Goal: Task Accomplishment & Management: Manage account settings

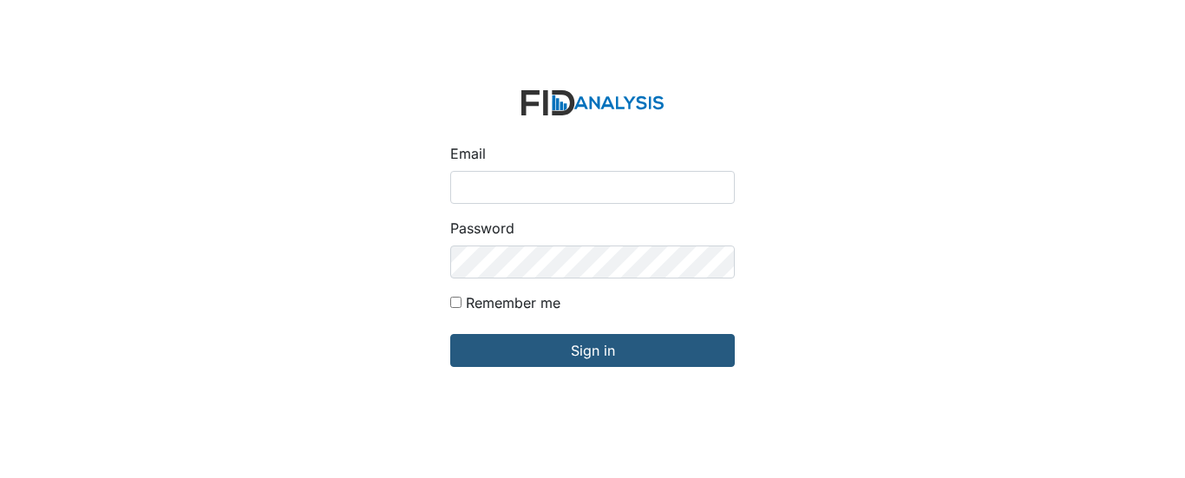
click at [560, 173] on input "Email" at bounding box center [592, 187] width 285 height 33
type input "ajohnson@lifeincorporated.com"
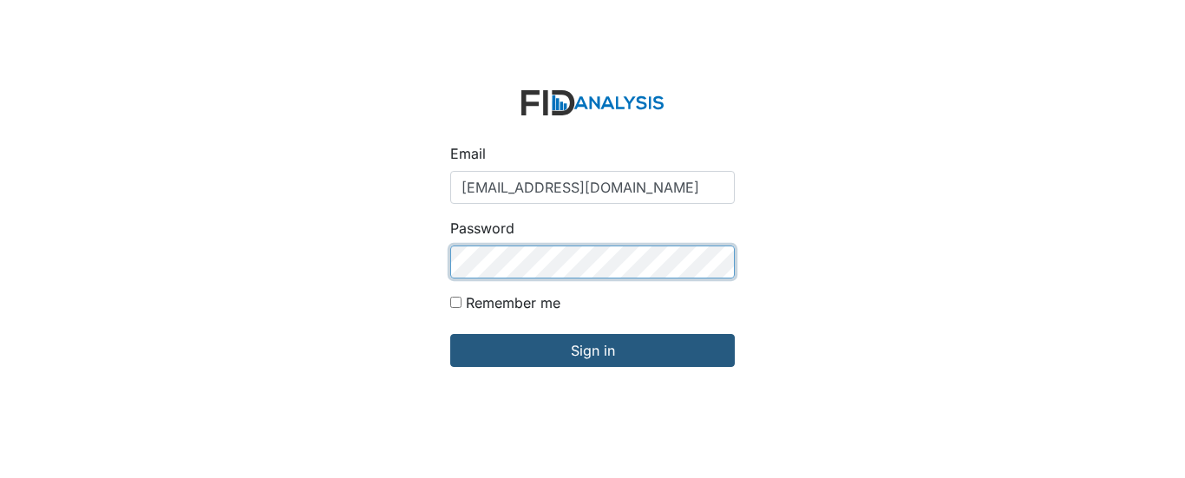
click at [450, 334] on input "Sign in" at bounding box center [592, 350] width 285 height 33
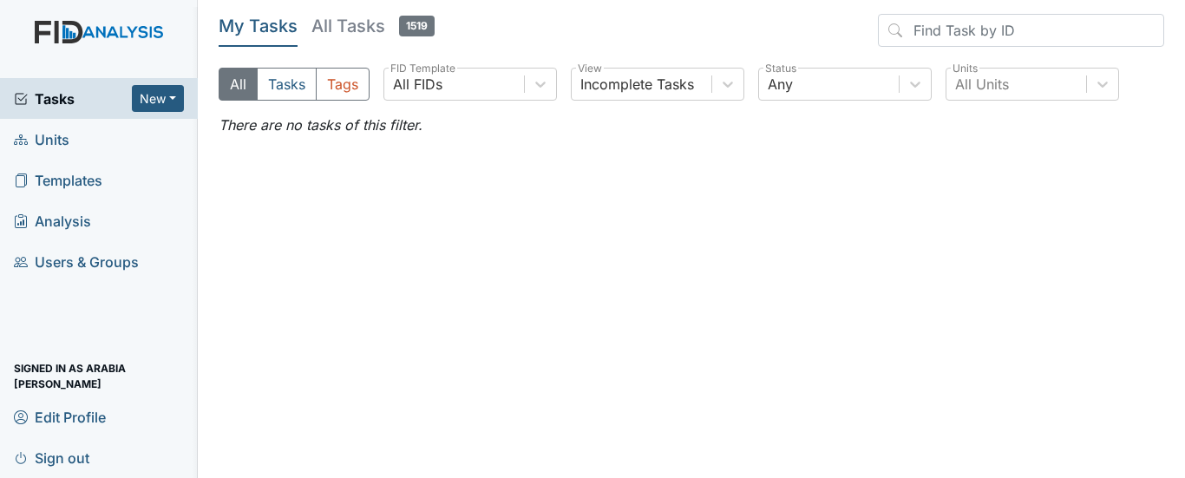
click at [56, 450] on span "Sign out" at bounding box center [51, 457] width 75 height 27
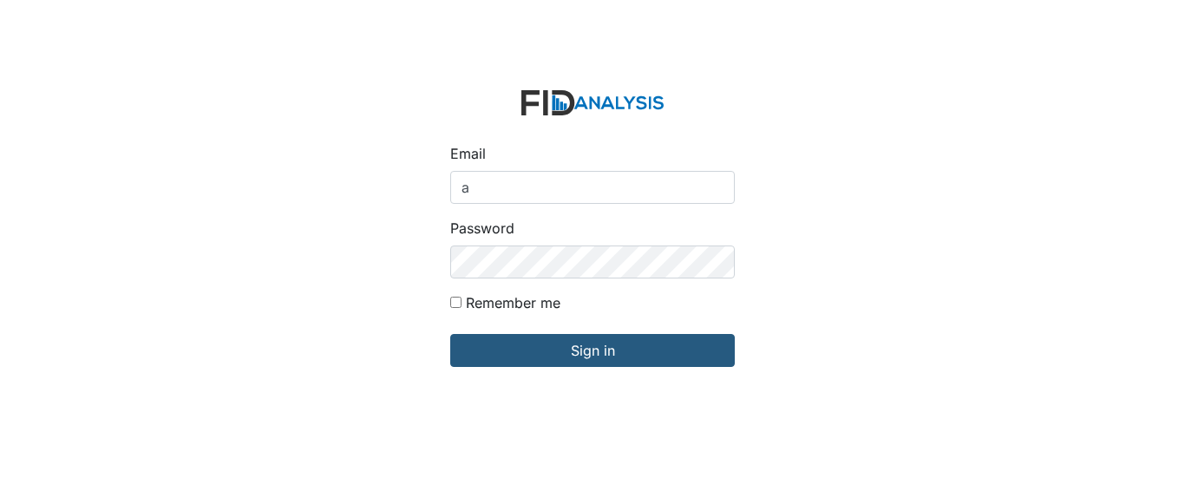
type input "[EMAIL_ADDRESS][DOMAIN_NAME]"
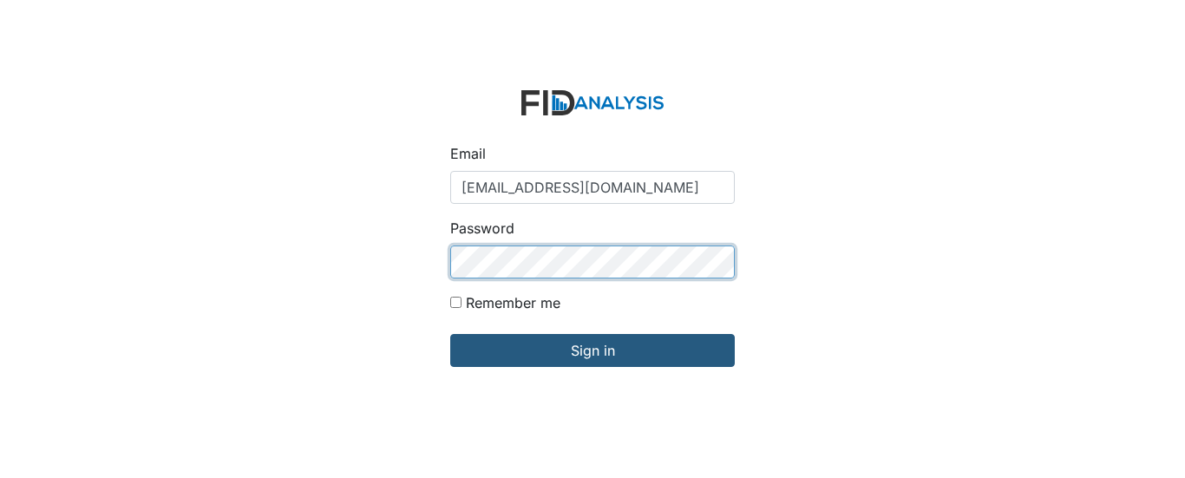
click at [450, 334] on input "Sign in" at bounding box center [592, 350] width 285 height 33
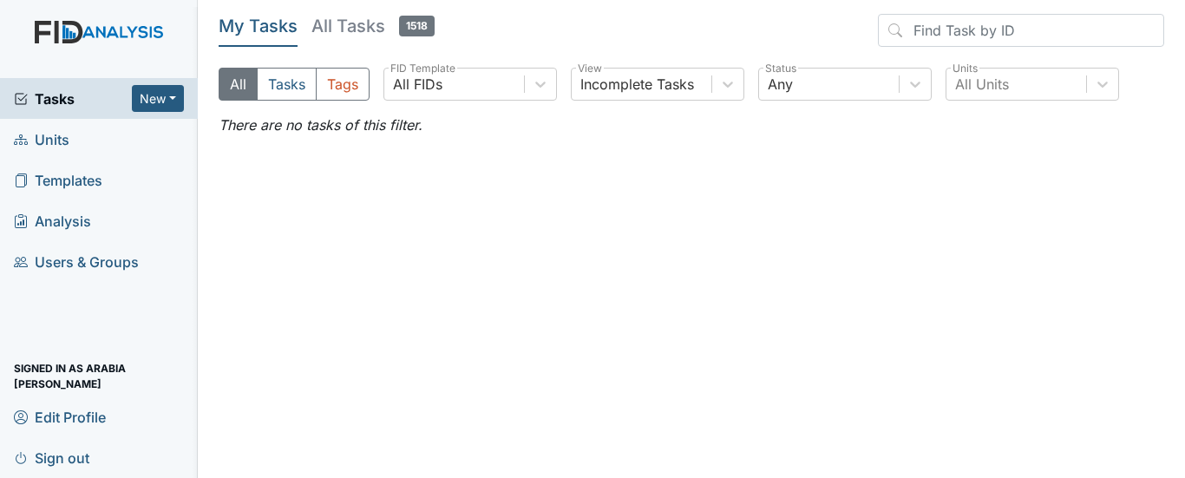
click at [362, 35] on h5 "All Tasks 1518" at bounding box center [372, 26] width 123 height 24
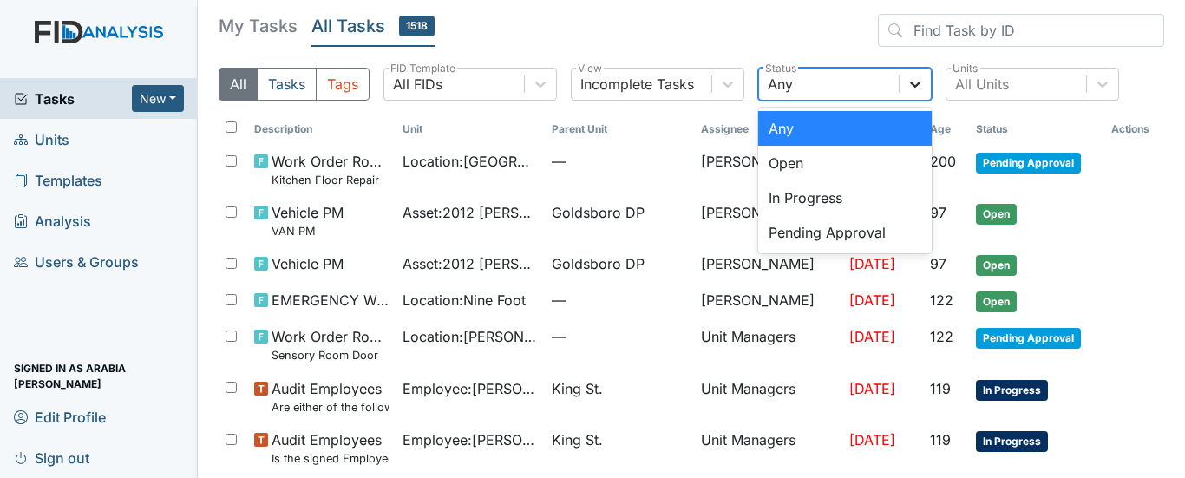
click at [912, 80] on icon at bounding box center [915, 83] width 17 height 17
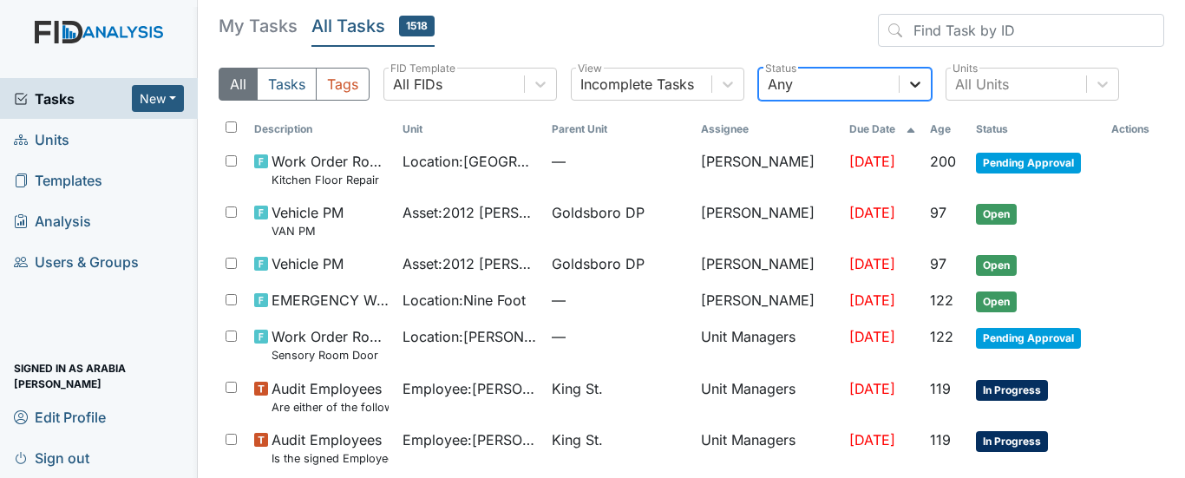
click at [912, 80] on icon at bounding box center [915, 83] width 17 height 17
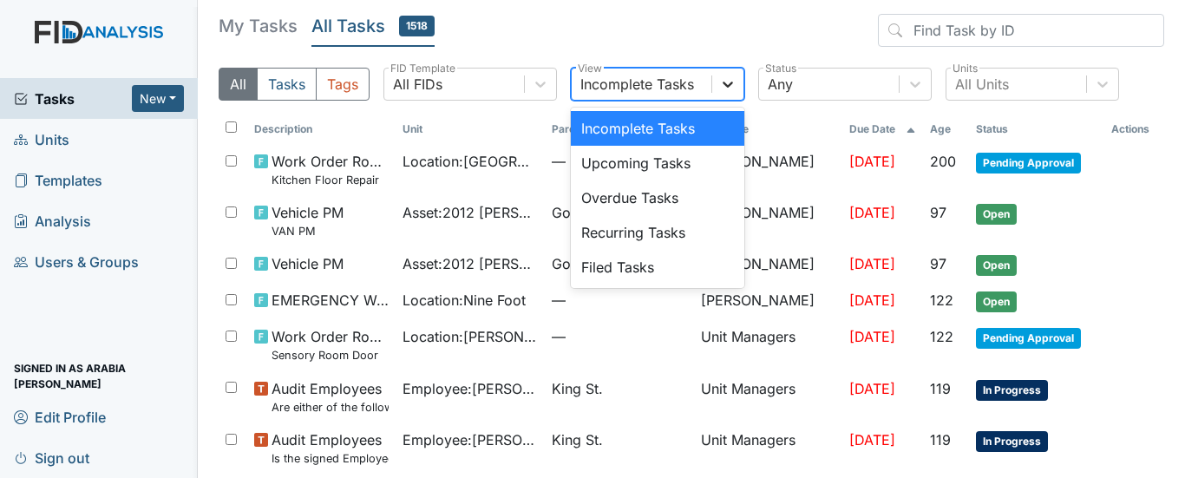
click at [740, 91] on div at bounding box center [727, 84] width 31 height 31
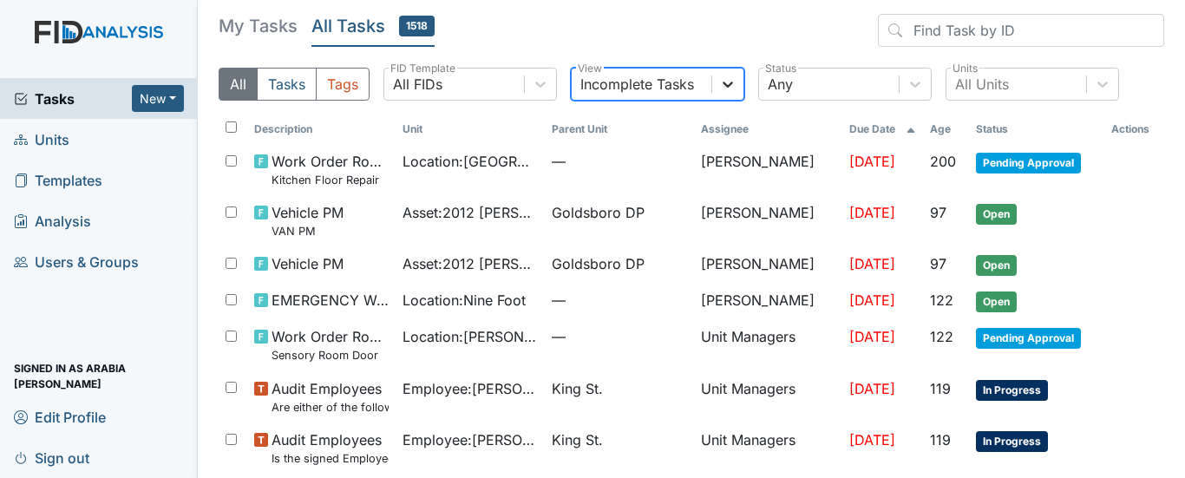
click at [738, 87] on div at bounding box center [727, 84] width 31 height 31
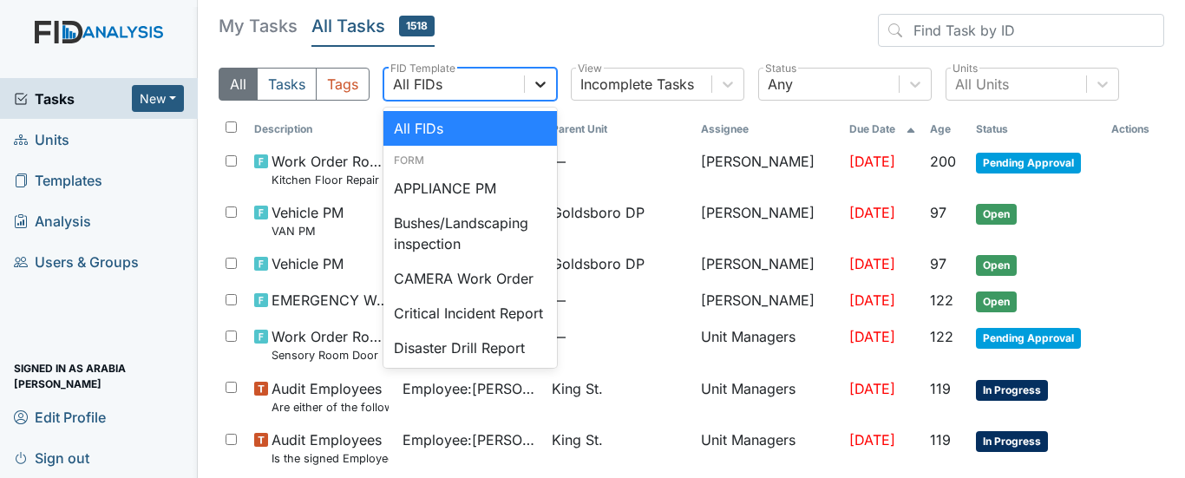
click at [540, 84] on icon at bounding box center [540, 83] width 17 height 17
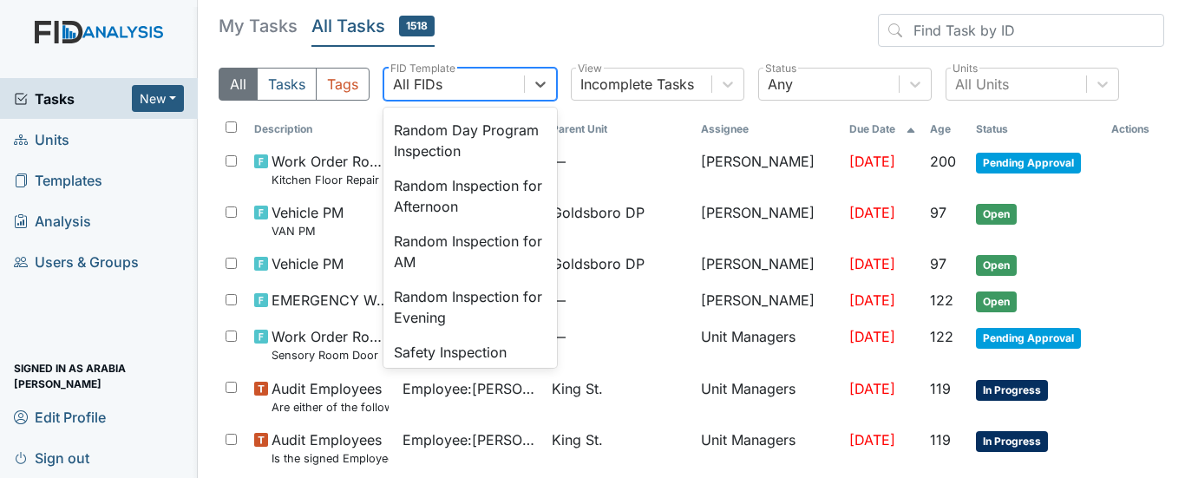
scroll to position [1529, 0]
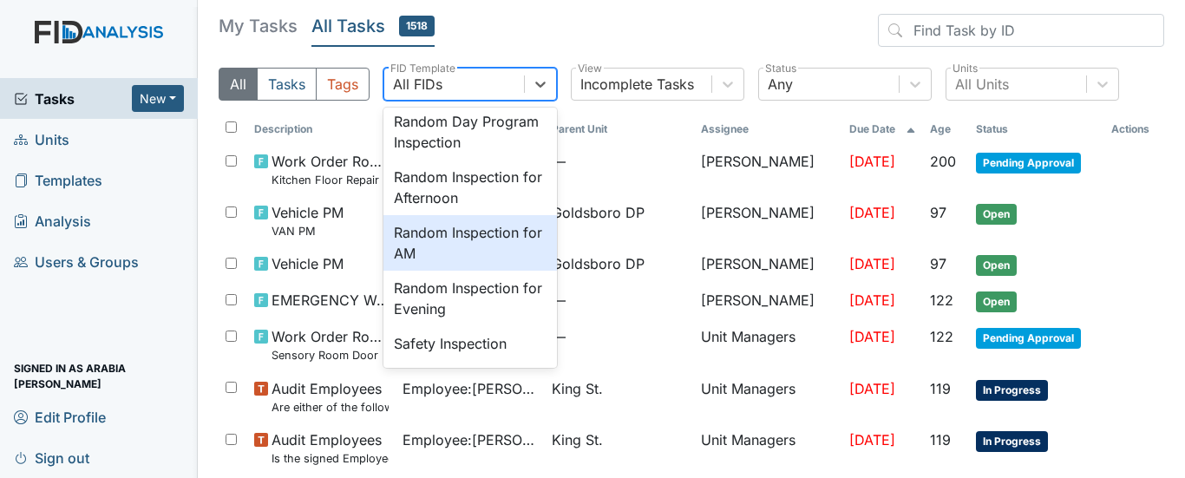
click at [456, 271] on div "Random Inspection for AM" at bounding box center [470, 243] width 174 height 56
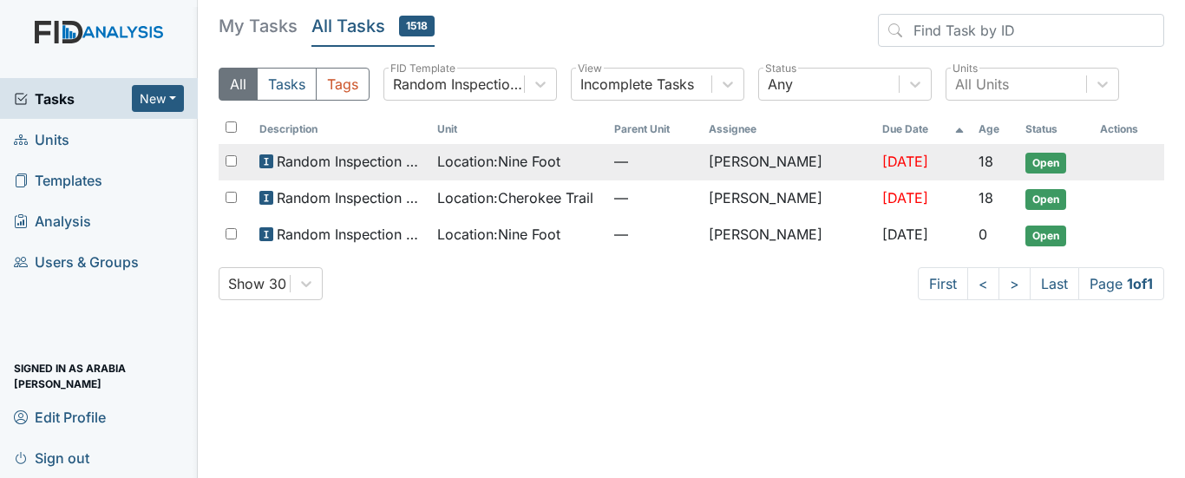
click at [1045, 160] on span "Open" at bounding box center [1045, 163] width 41 height 21
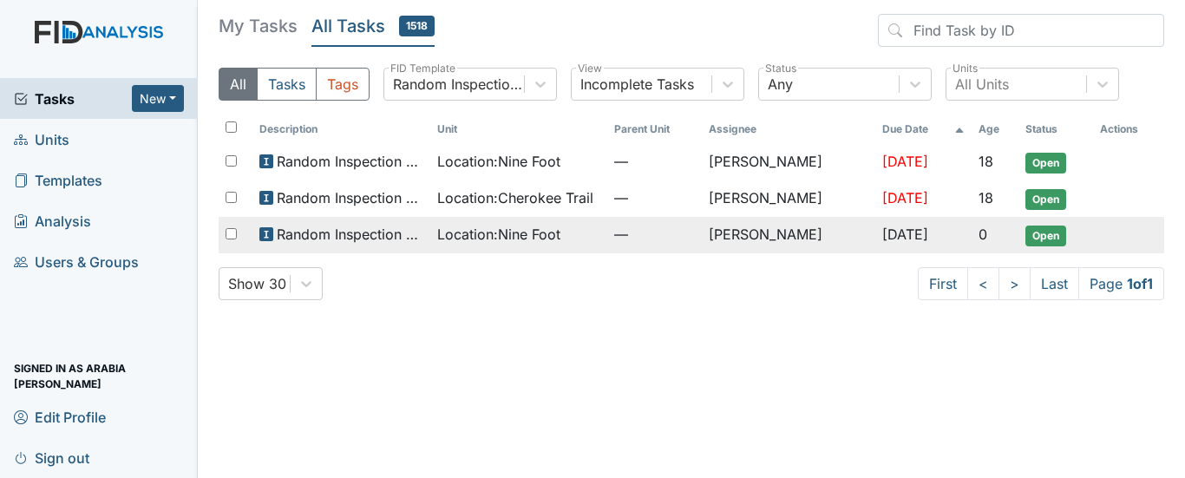
click at [1044, 239] on span "Open" at bounding box center [1045, 236] width 41 height 21
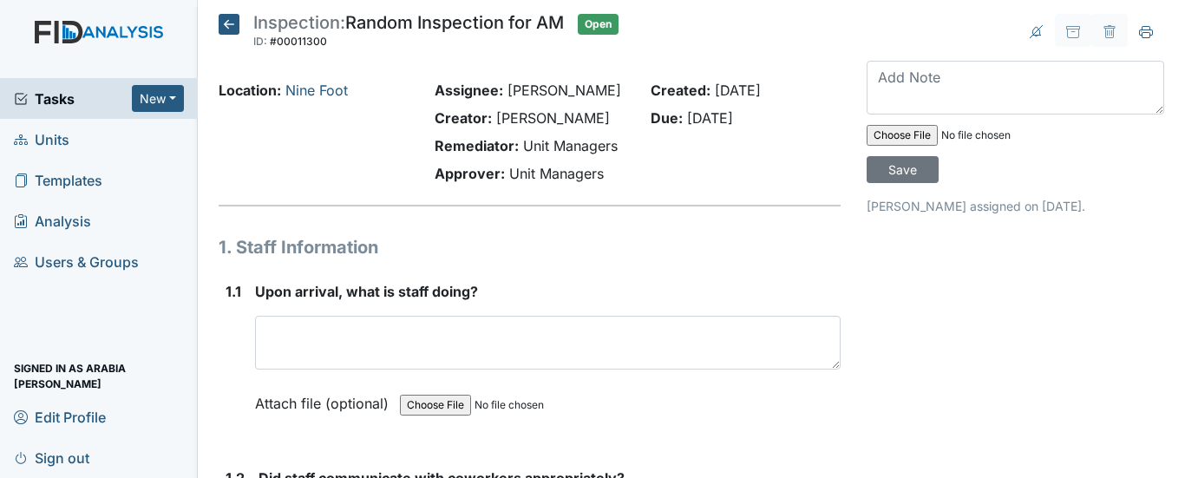
click at [235, 25] on icon at bounding box center [229, 24] width 21 height 21
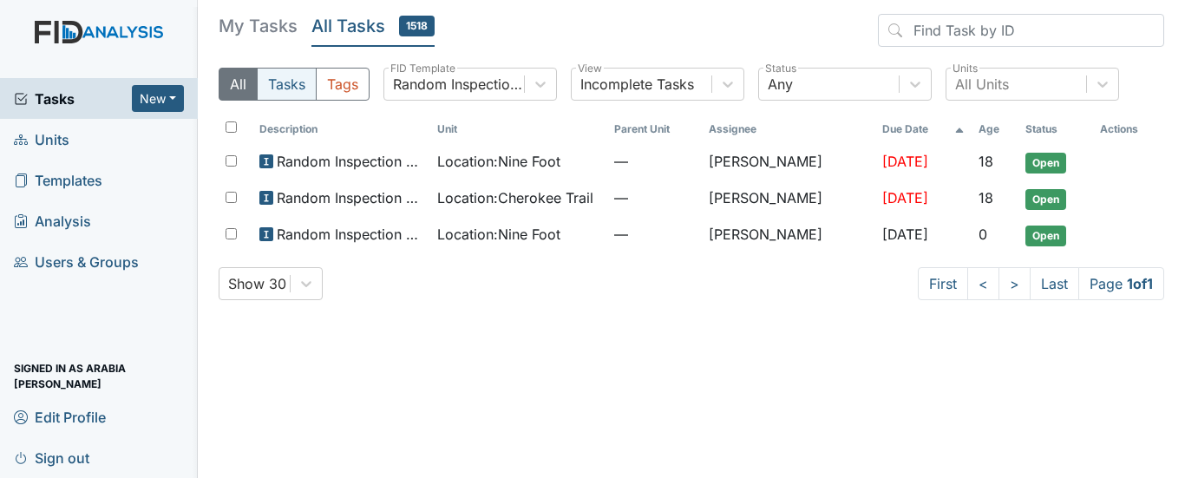
click at [280, 95] on button "Tasks" at bounding box center [287, 84] width 60 height 33
click at [245, 21] on h5 "My Tasks" at bounding box center [258, 26] width 79 height 24
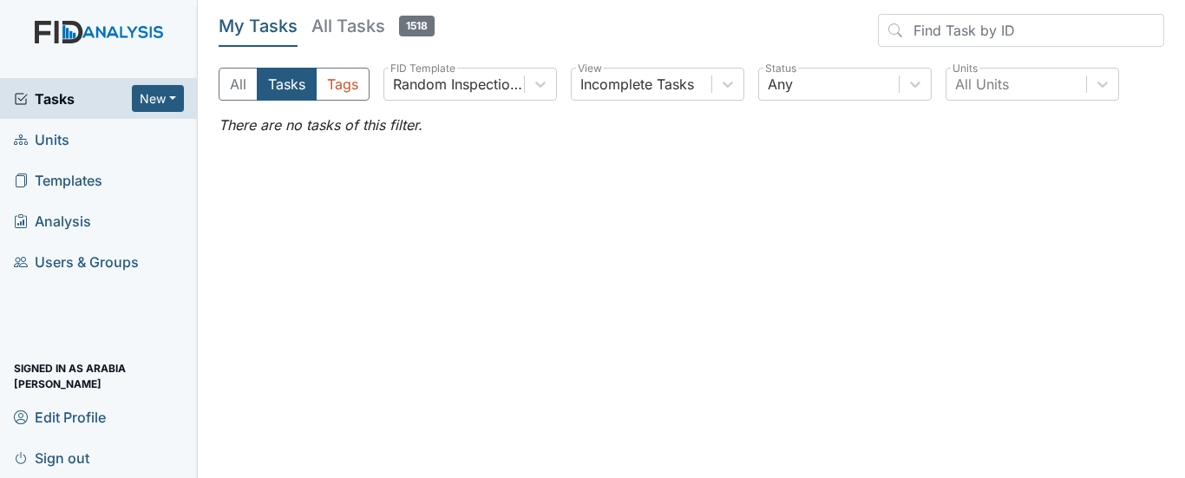
click at [355, 38] on link "All Tasks 1518" at bounding box center [372, 30] width 123 height 33
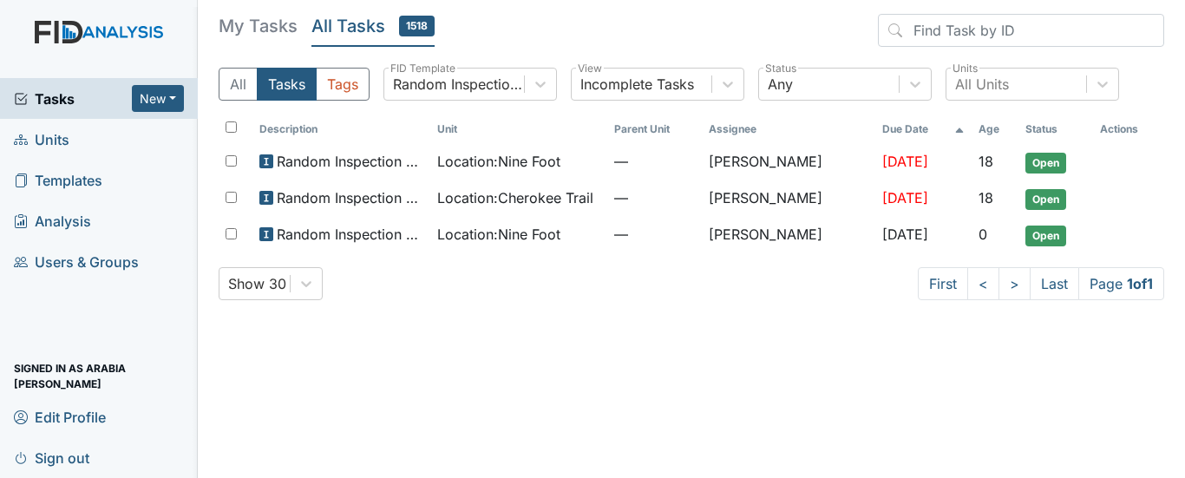
click at [62, 156] on link "Units" at bounding box center [99, 139] width 198 height 41
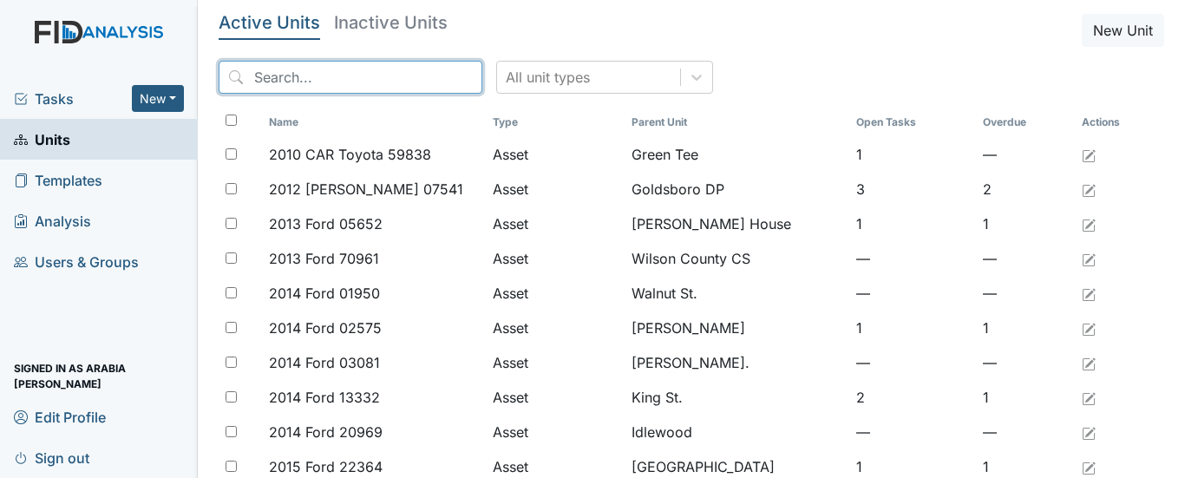
click at [383, 83] on input "search" at bounding box center [351, 77] width 264 height 33
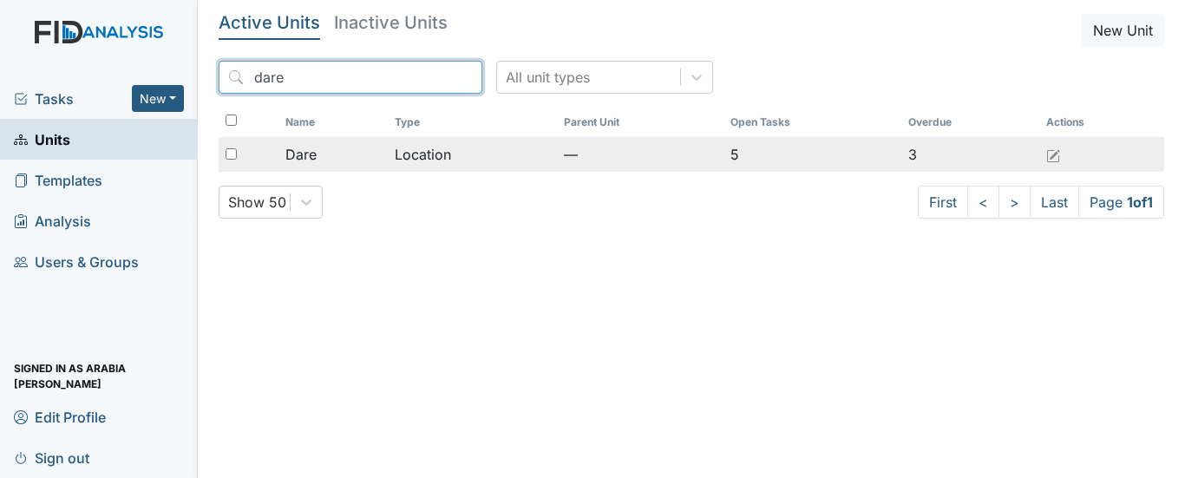
type input "dare"
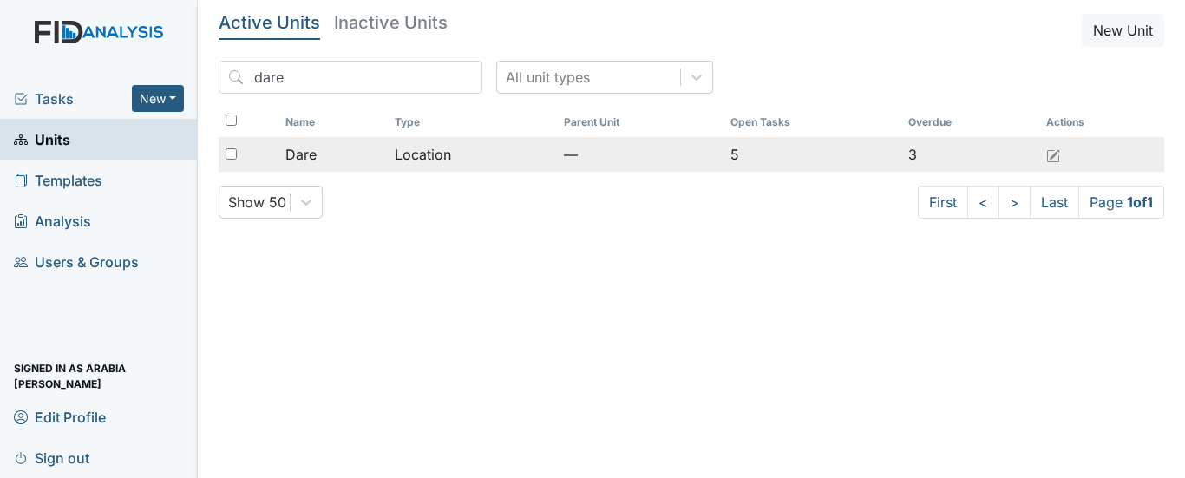
click at [308, 150] on span "Dare" at bounding box center [300, 154] width 31 height 21
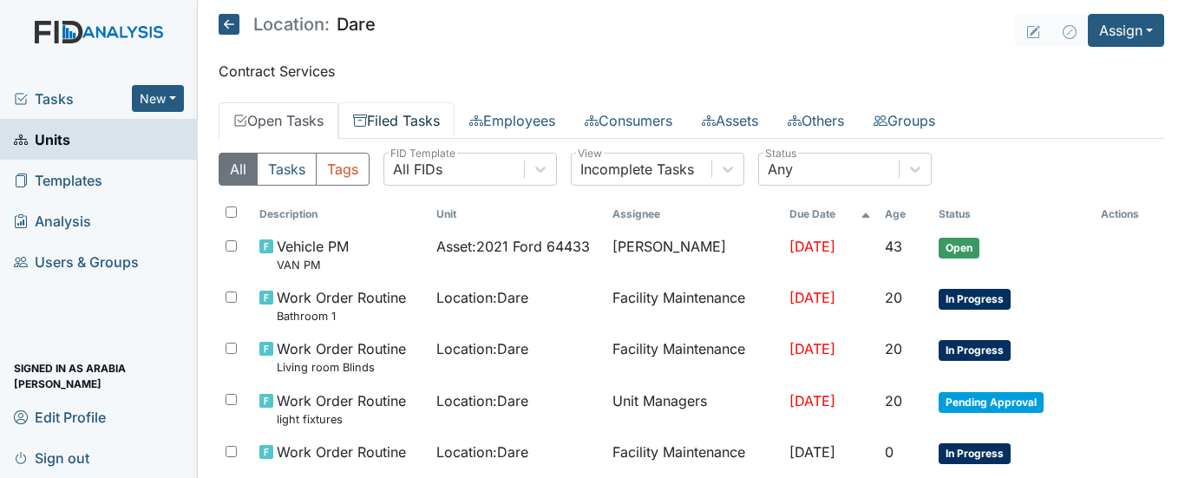
click at [396, 123] on link "Filed Tasks" at bounding box center [396, 120] width 116 height 36
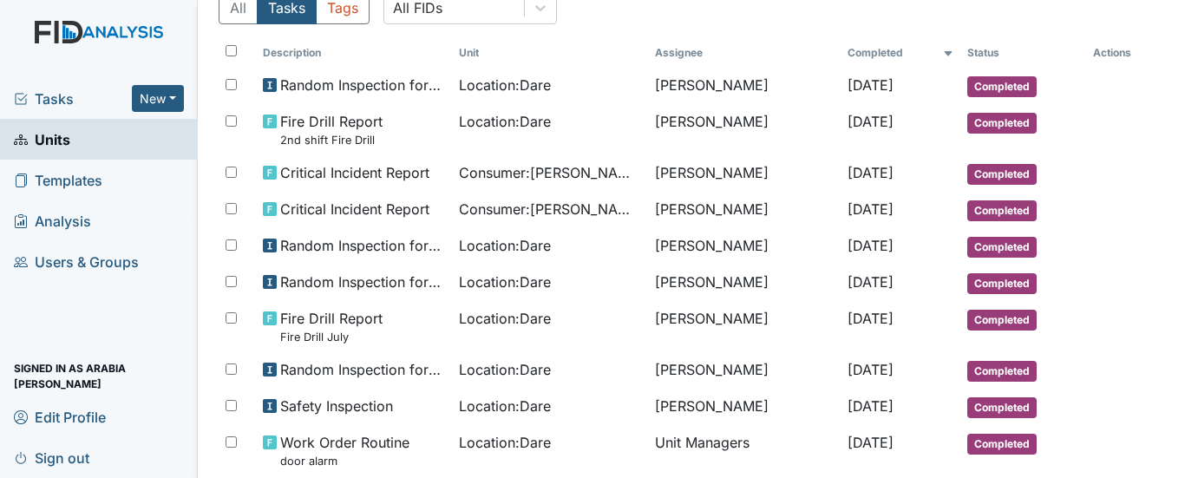
scroll to position [165, 0]
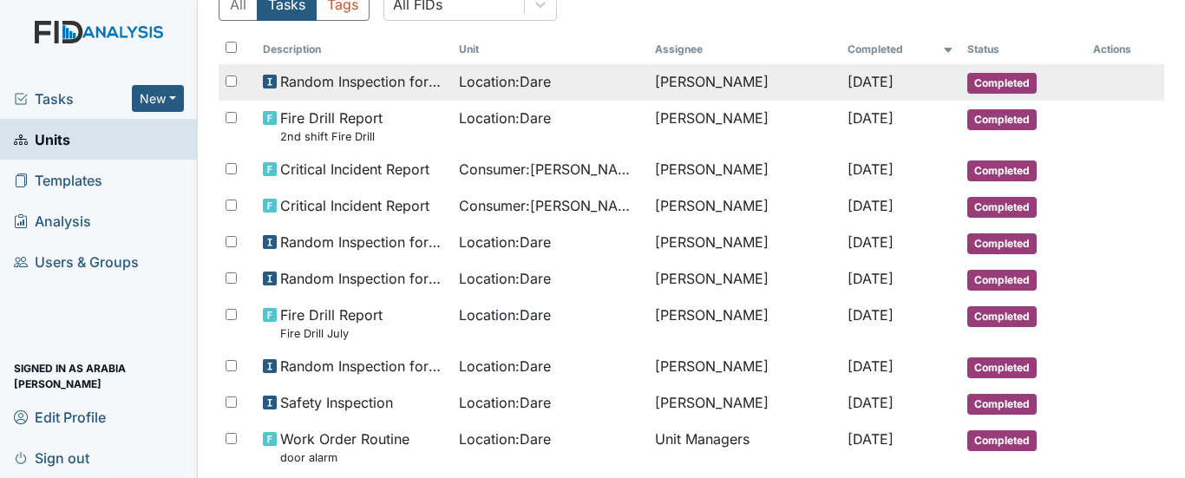
click at [1003, 86] on span "Completed" at bounding box center [1001, 83] width 69 height 21
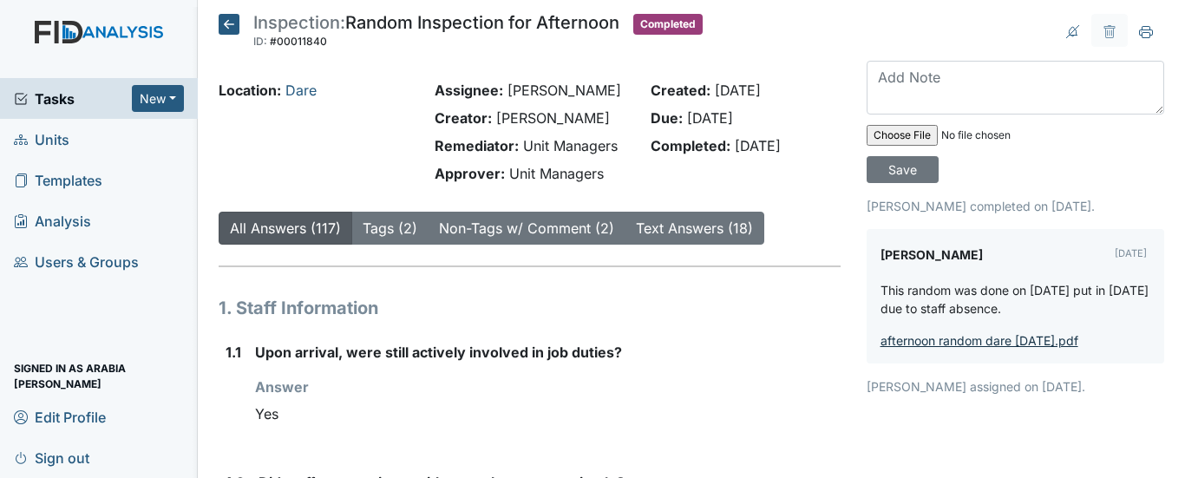
click at [993, 341] on link "afternoon random dare august 2025.pdf" at bounding box center [980, 340] width 198 height 15
click at [223, 26] on icon at bounding box center [229, 24] width 21 height 21
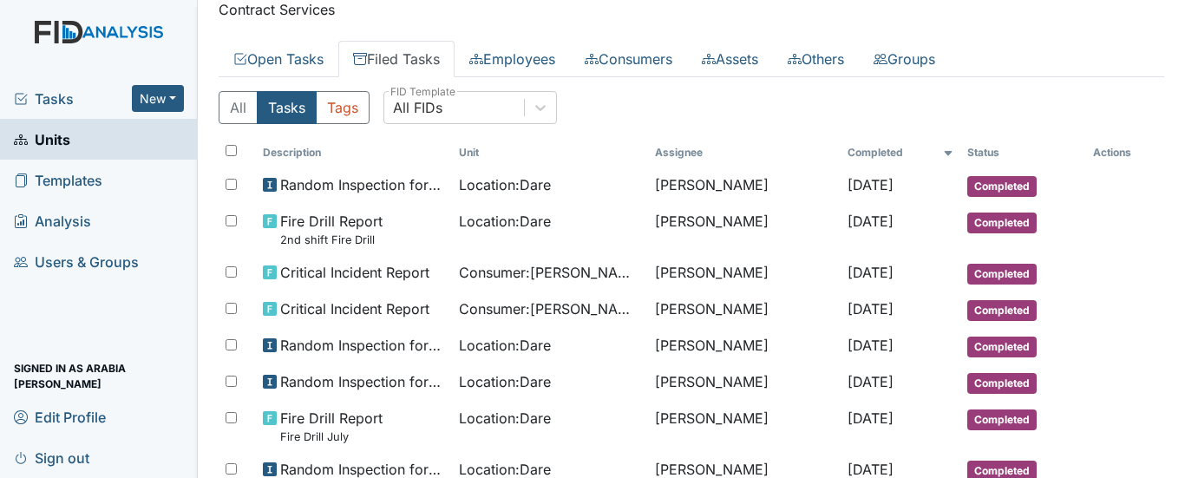
scroll to position [58, 0]
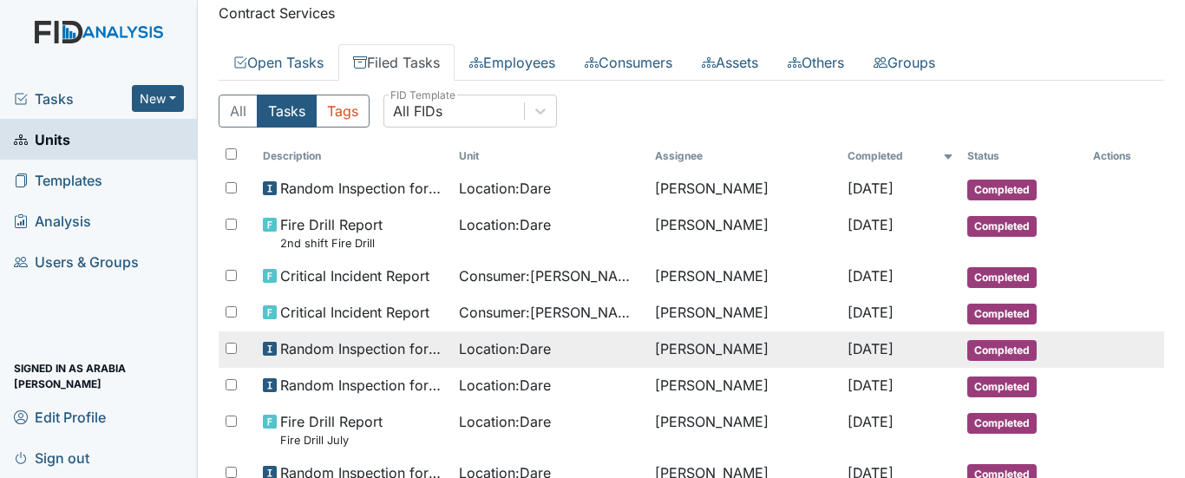
click at [855, 344] on span "[DATE]" at bounding box center [871, 348] width 46 height 17
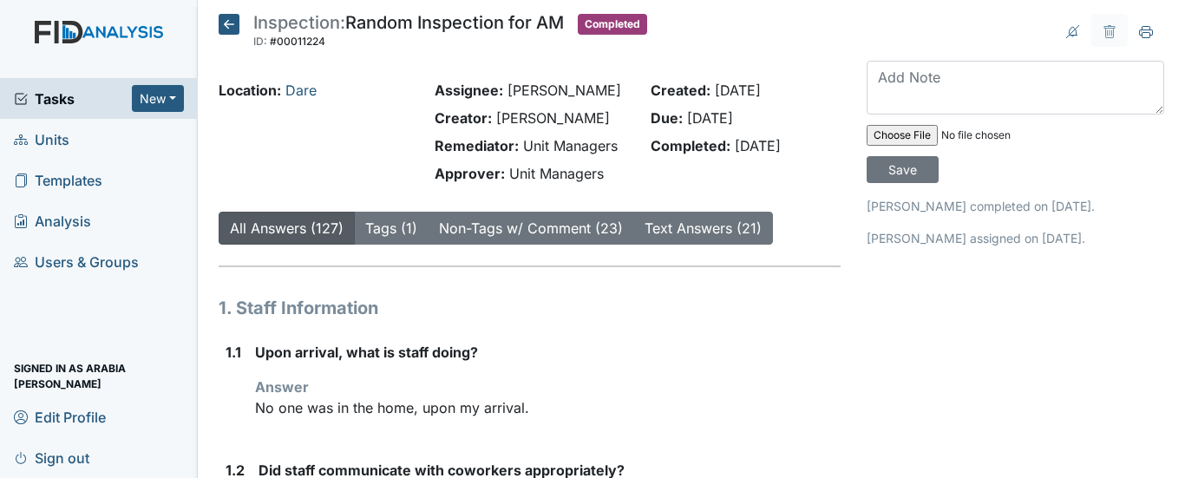
click at [1007, 234] on p "[PERSON_NAME] assigned on [DATE]." at bounding box center [1016, 238] width 298 height 18
click at [997, 206] on p "[PERSON_NAME] completed on [DATE]." at bounding box center [1016, 206] width 298 height 18
click at [230, 13] on main "Inspection: Random Inspection for AM ID: #00011224 Completed Autosaving... Loca…" at bounding box center [691, 239] width 987 height 478
click at [230, 23] on icon at bounding box center [229, 24] width 21 height 21
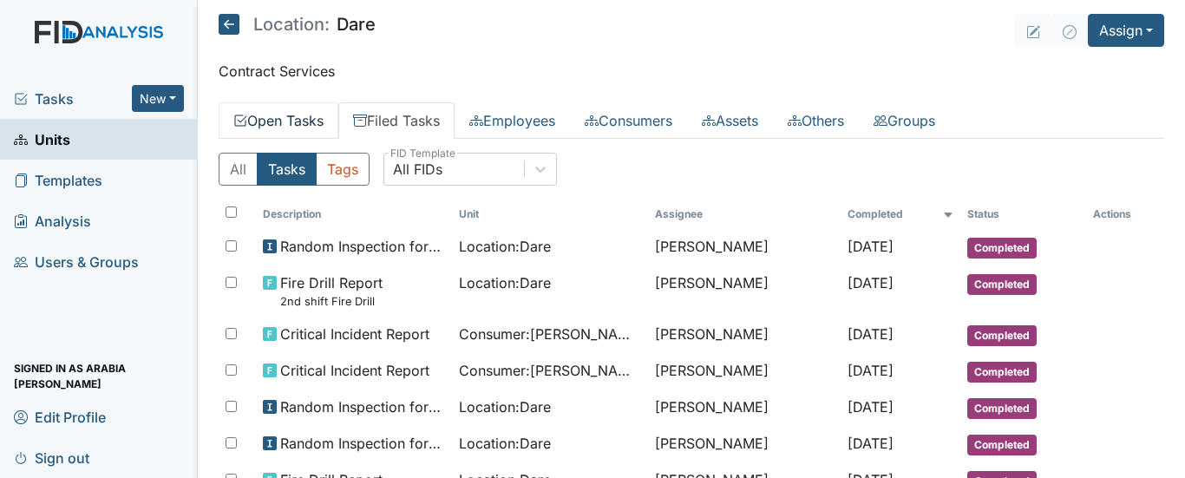
click at [291, 127] on link "Open Tasks" at bounding box center [279, 120] width 120 height 36
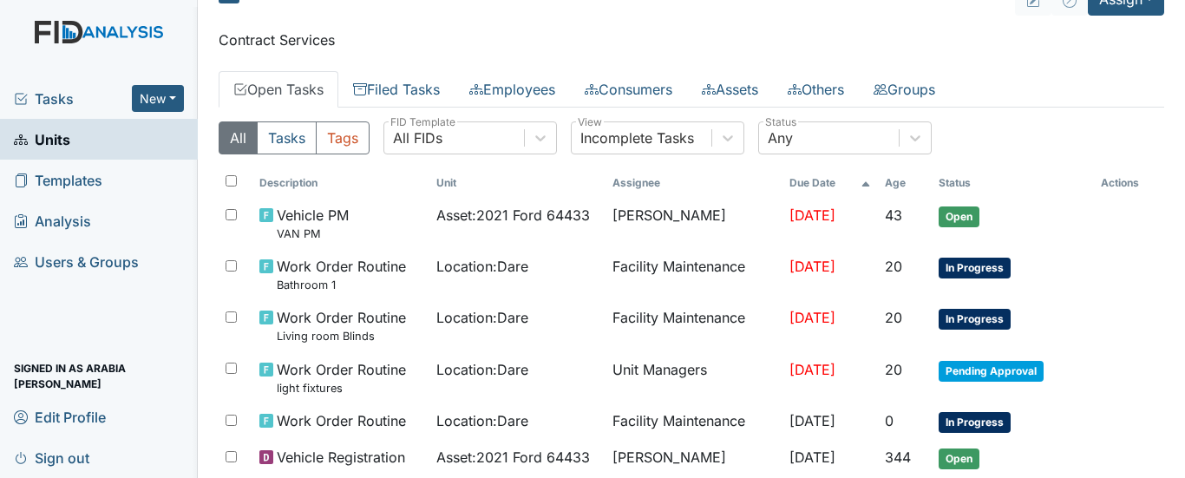
scroll to position [22, 0]
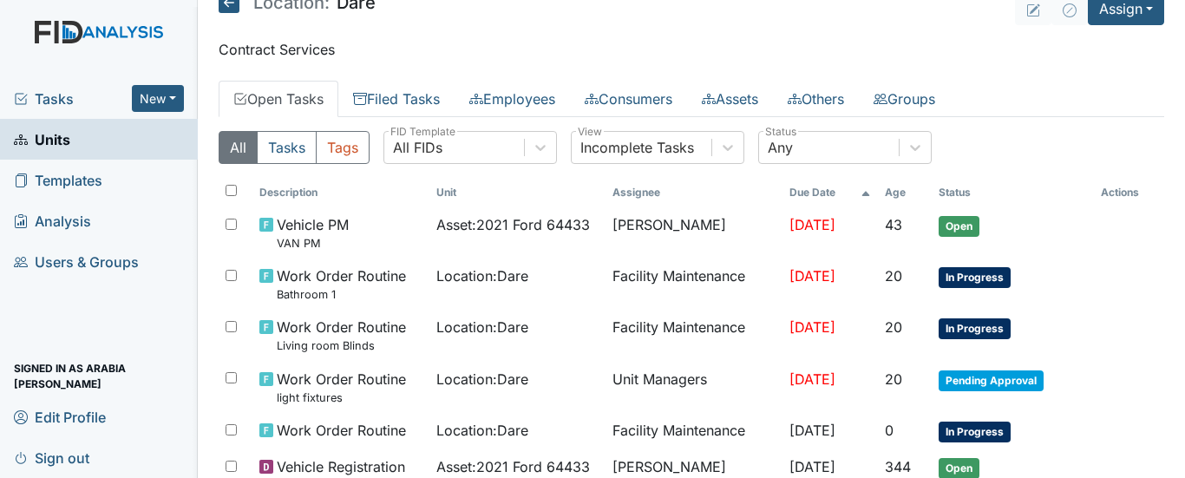
click at [82, 143] on link "Units" at bounding box center [99, 139] width 198 height 41
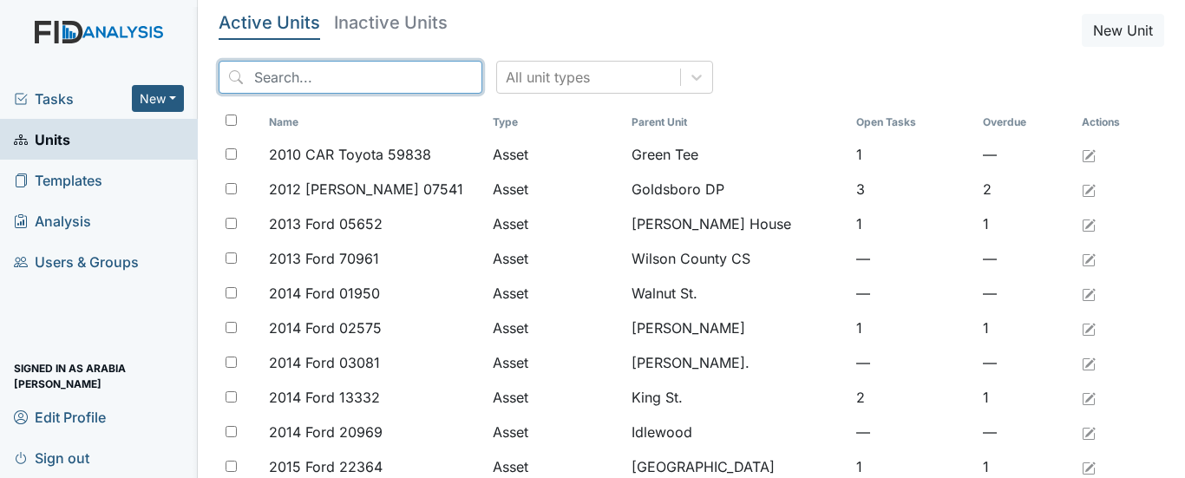
click at [416, 74] on input "search" at bounding box center [351, 77] width 264 height 33
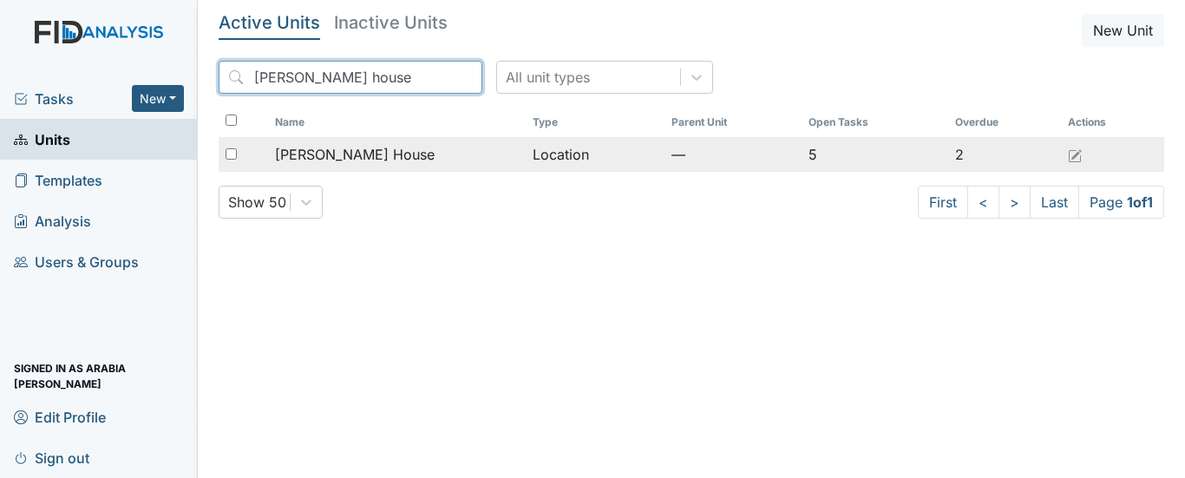
type input "scott house"
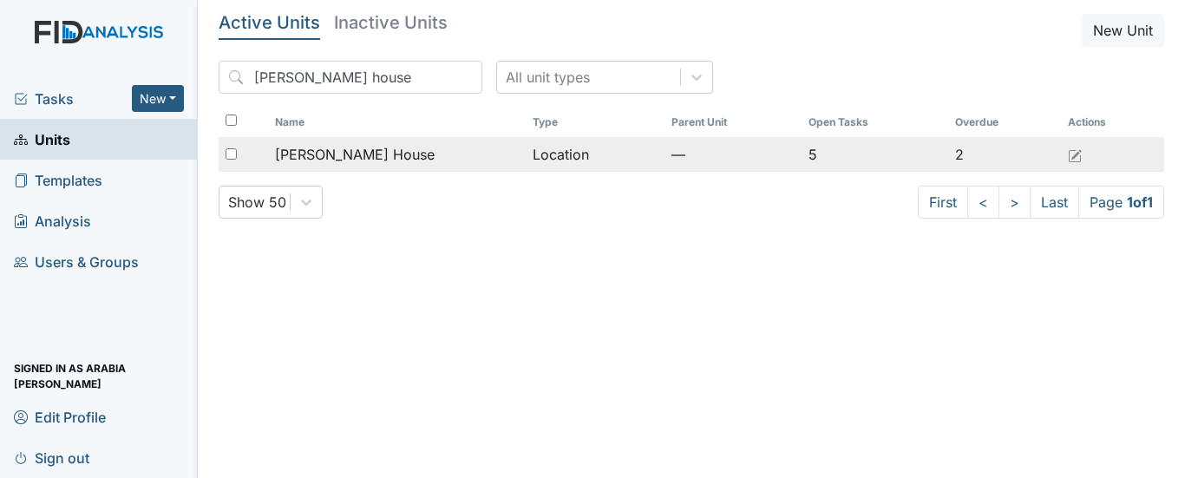
click at [365, 161] on div "[PERSON_NAME] House" at bounding box center [397, 154] width 244 height 21
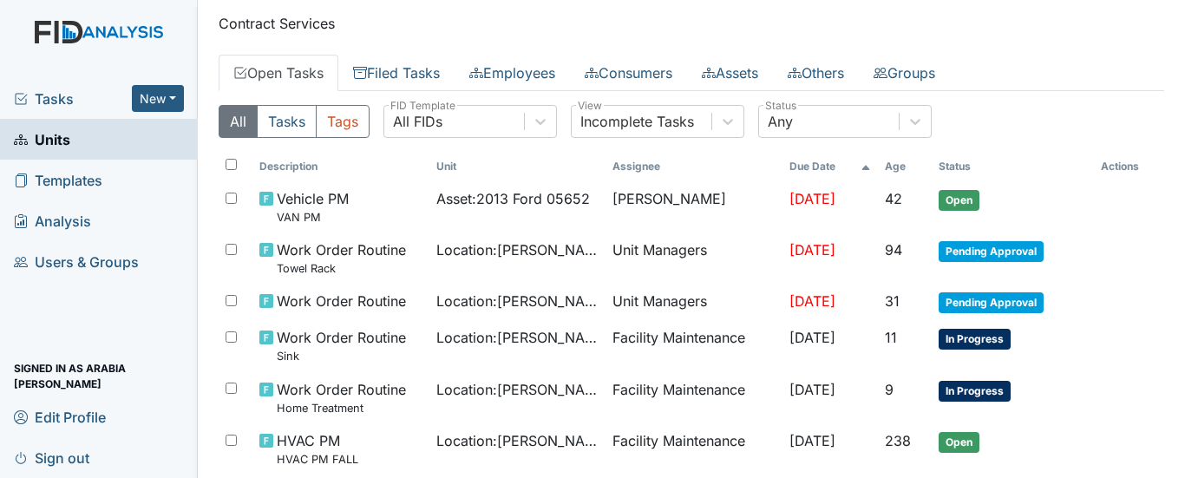
scroll to position [31, 0]
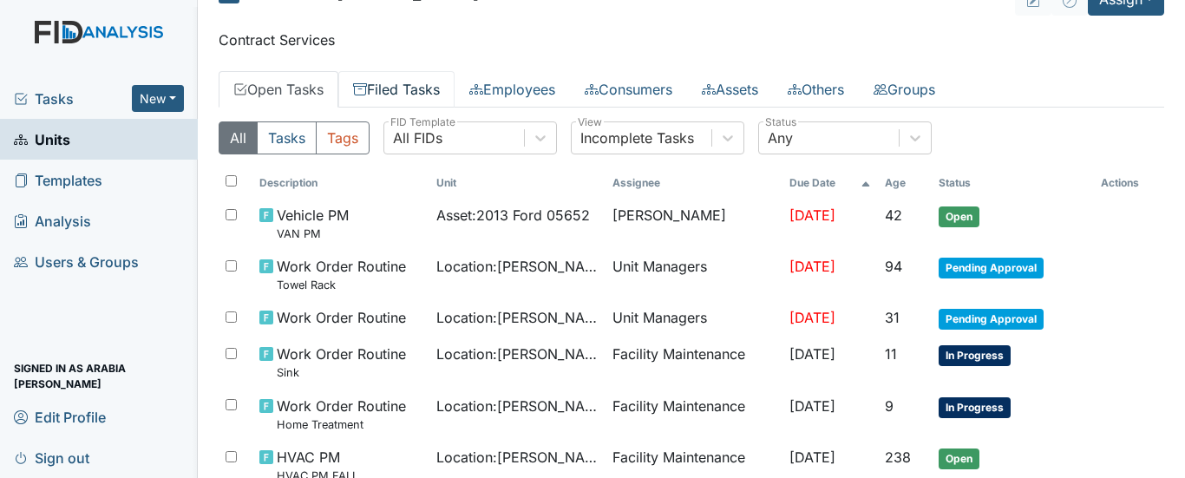
click at [409, 79] on link "Filed Tasks" at bounding box center [396, 89] width 116 height 36
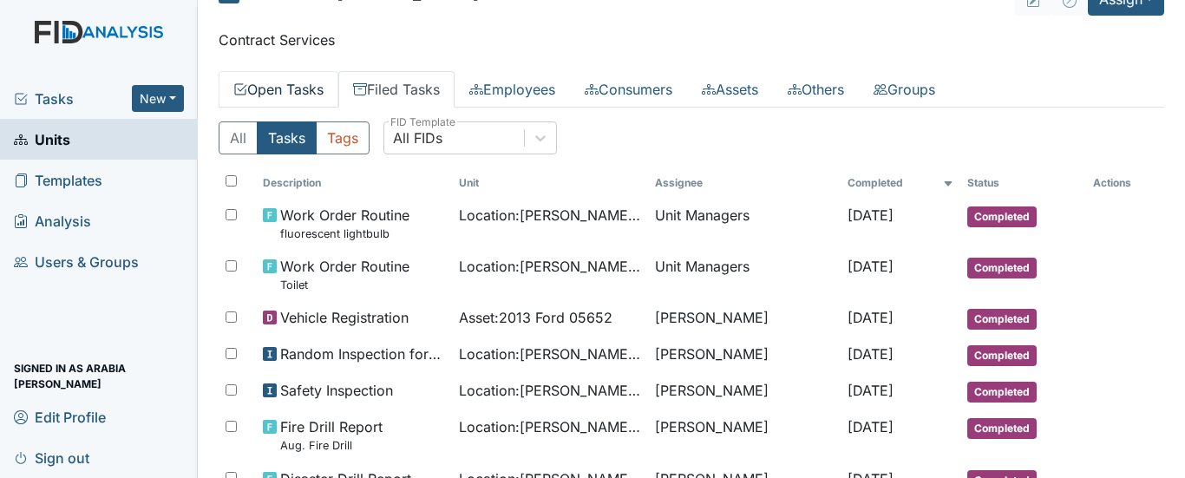
click at [318, 92] on link "Open Tasks" at bounding box center [279, 89] width 120 height 36
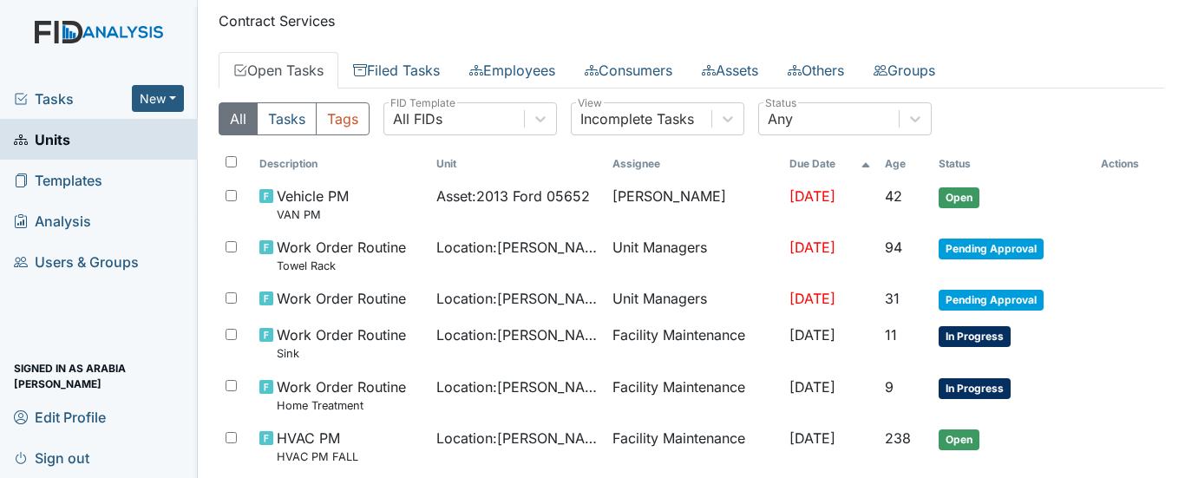
scroll to position [49, 0]
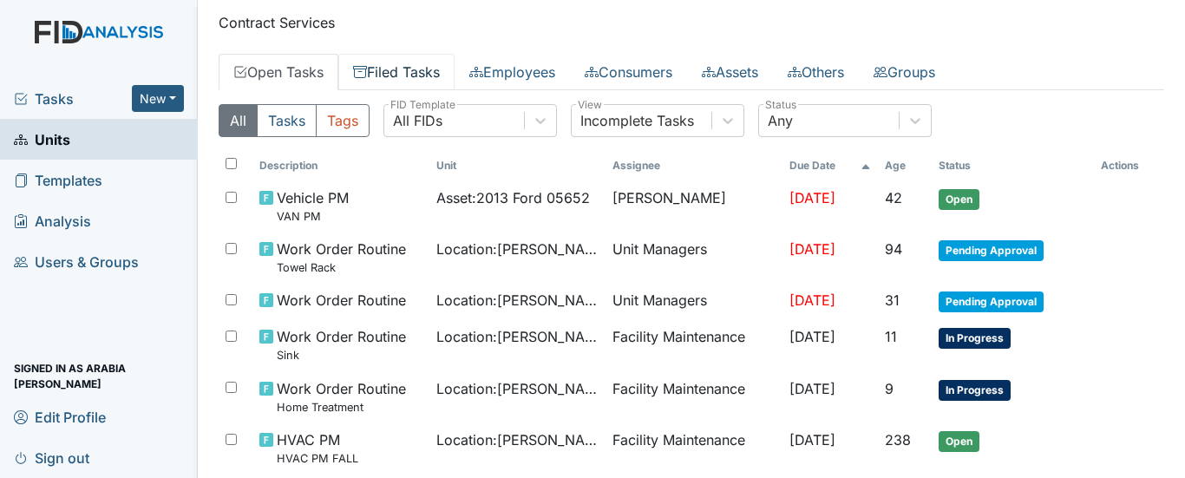
click at [384, 72] on link "Filed Tasks" at bounding box center [396, 72] width 116 height 36
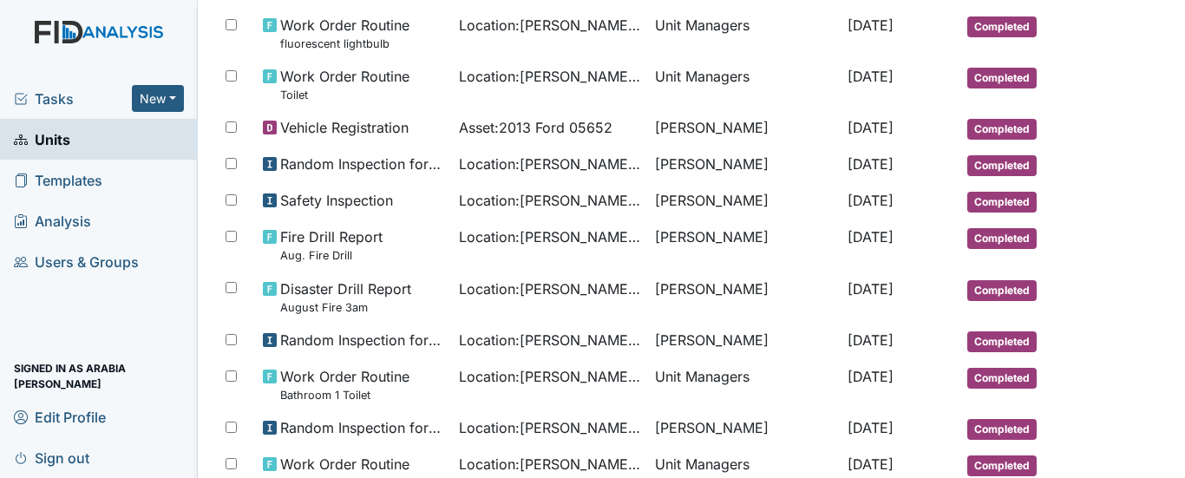
scroll to position [224, 0]
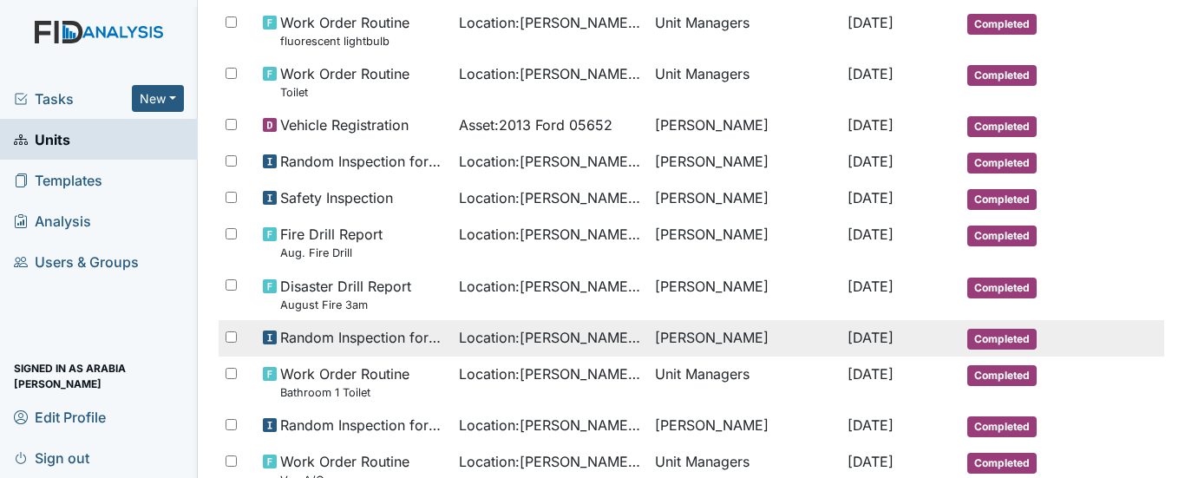
click at [334, 336] on span "Random Inspection for Evening" at bounding box center [362, 337] width 165 height 21
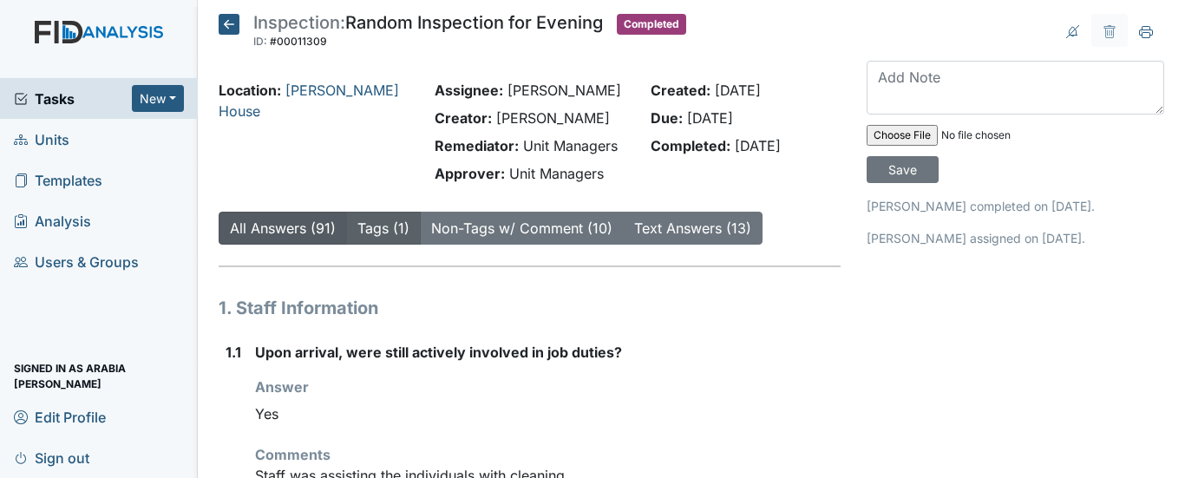
click at [380, 232] on link "Tags (1)" at bounding box center [383, 227] width 52 height 17
click at [222, 16] on icon at bounding box center [229, 24] width 21 height 21
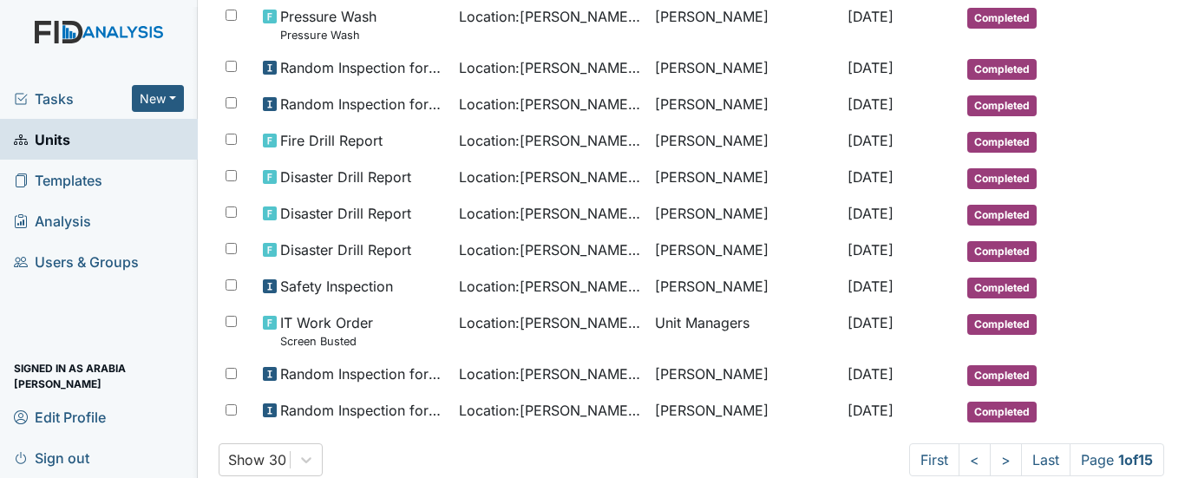
scroll to position [1082, 0]
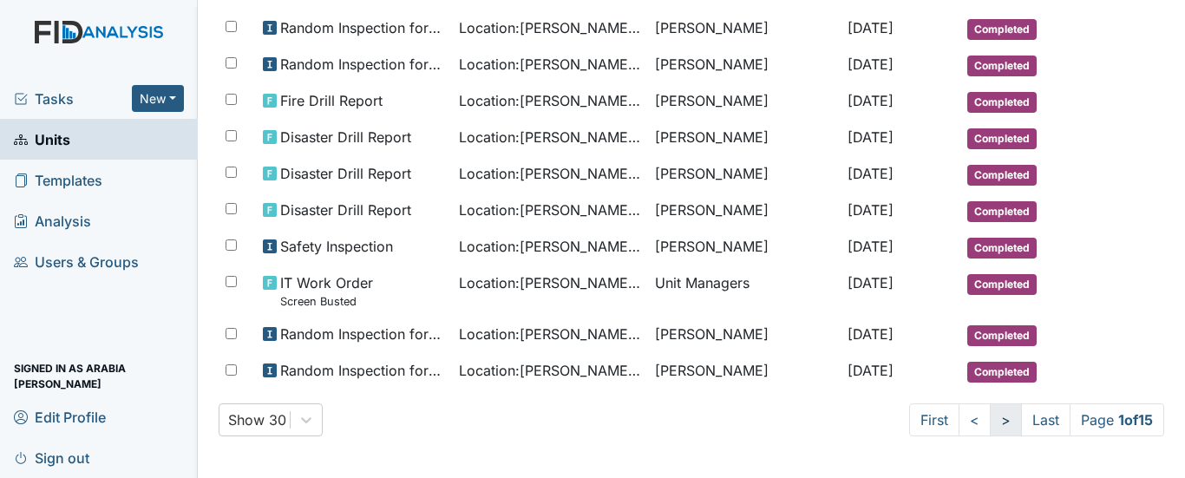
click at [990, 421] on link ">" at bounding box center [1006, 419] width 32 height 33
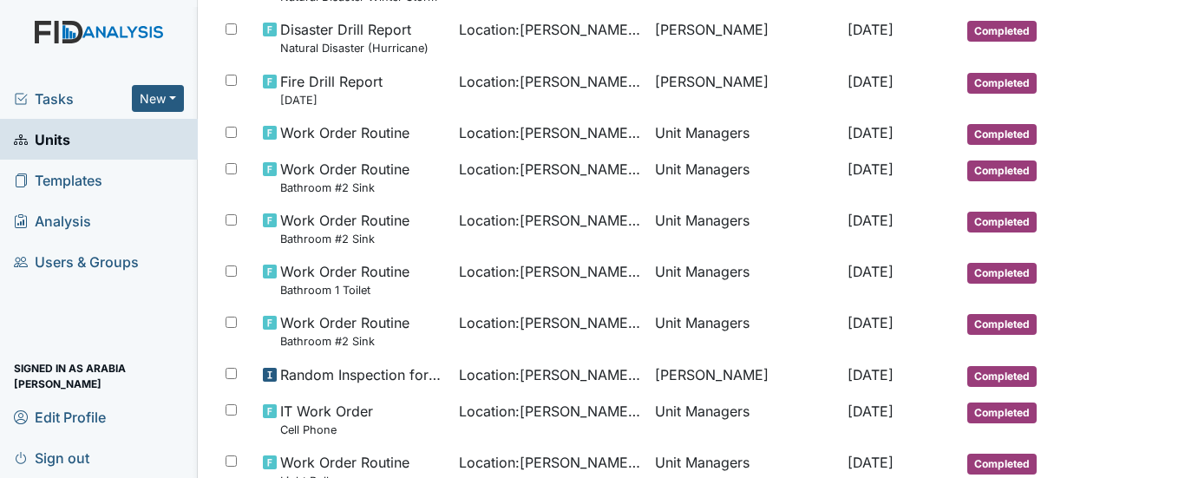
scroll to position [0, 0]
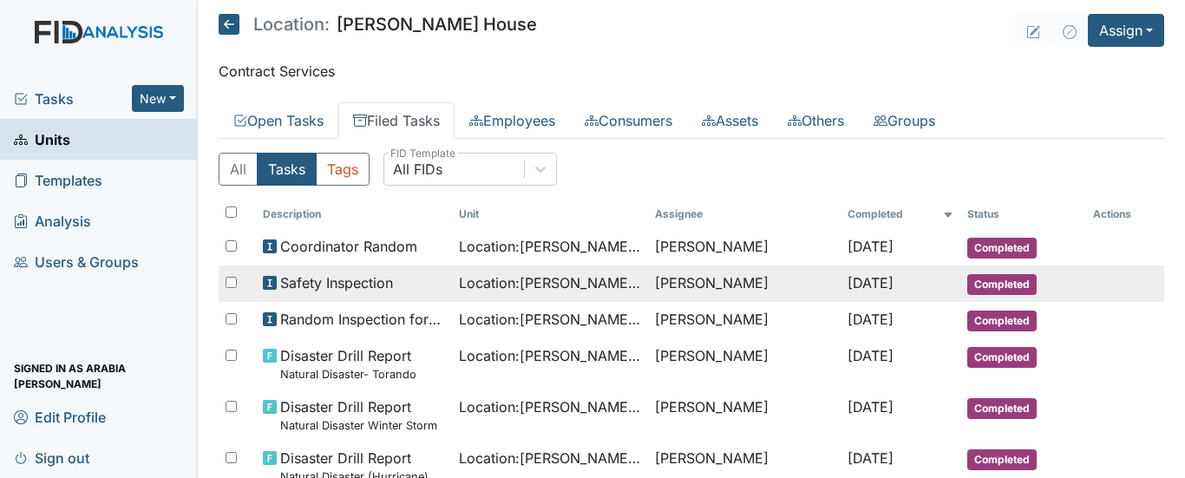
click at [333, 282] on span "Safety Inspection" at bounding box center [336, 282] width 113 height 21
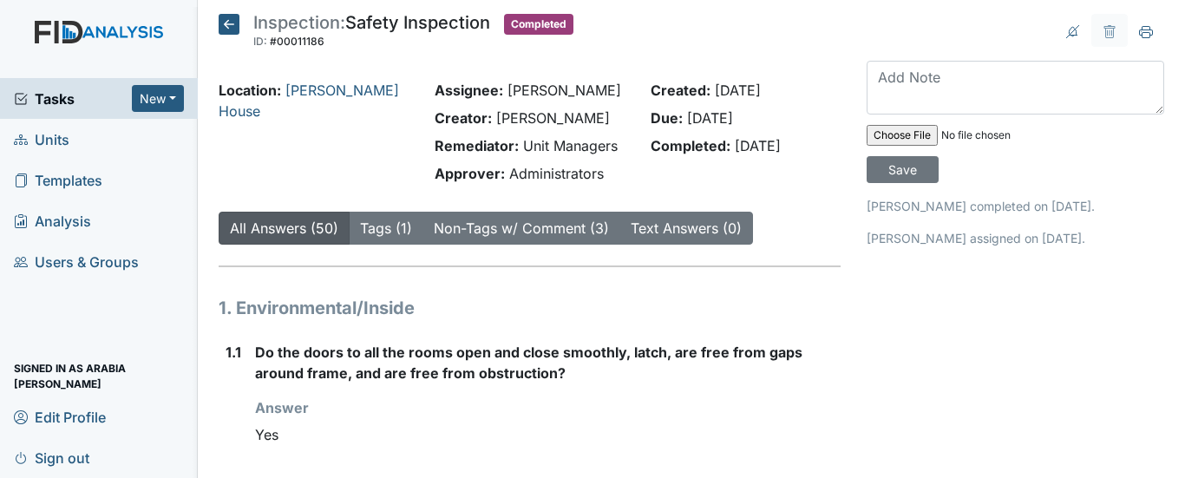
click at [222, 26] on icon at bounding box center [229, 24] width 21 height 21
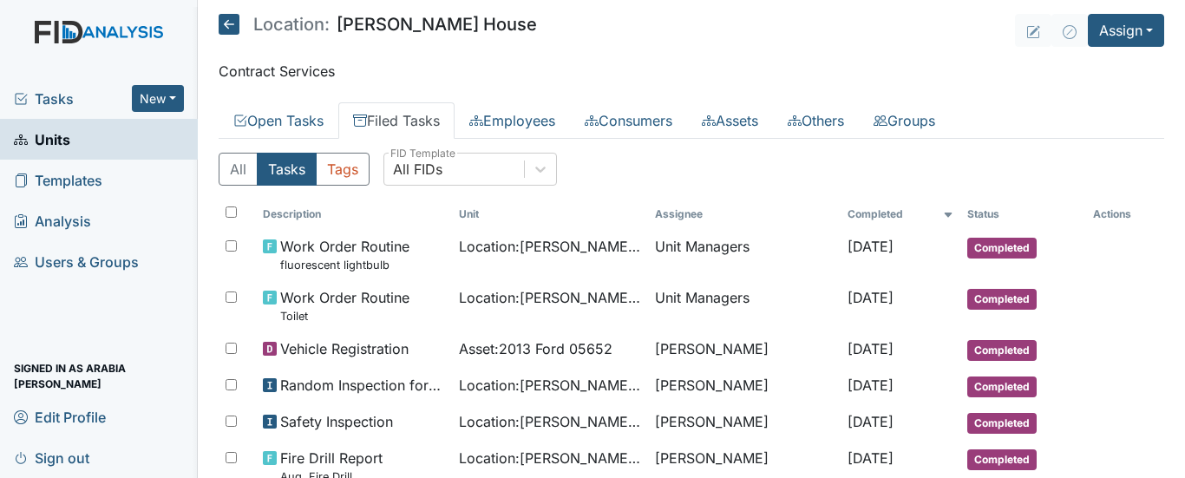
click at [236, 30] on icon at bounding box center [229, 24] width 21 height 21
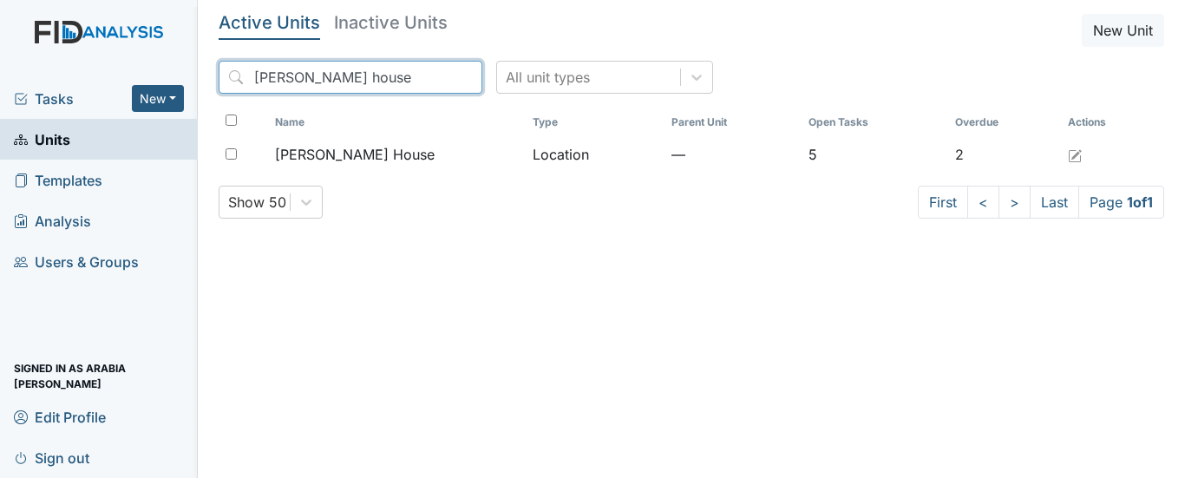
click at [433, 78] on input "scott house" at bounding box center [351, 77] width 264 height 33
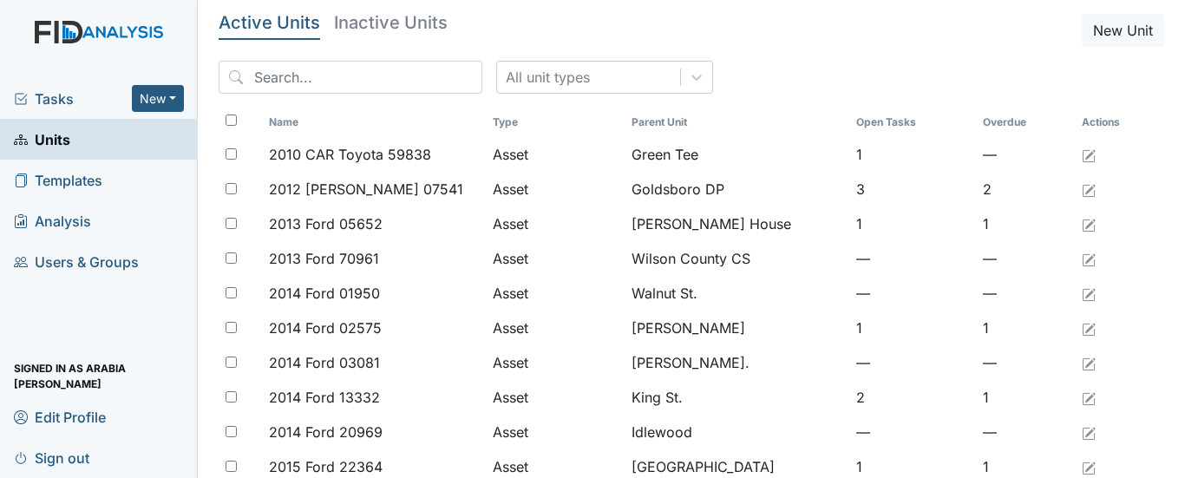
click at [122, 178] on link "Templates" at bounding box center [99, 180] width 198 height 41
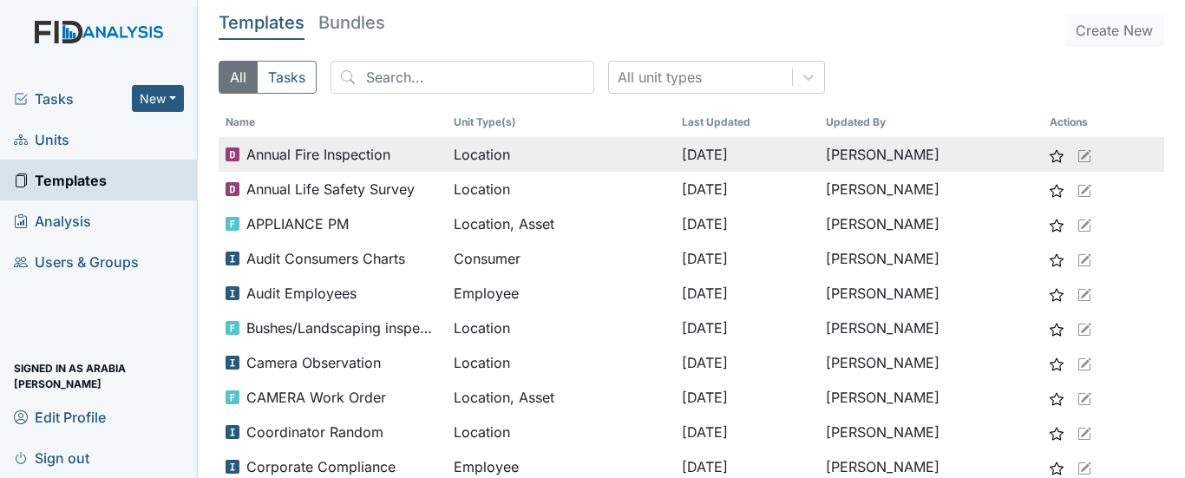
click at [292, 160] on span "Annual Fire Inspection" at bounding box center [318, 154] width 144 height 21
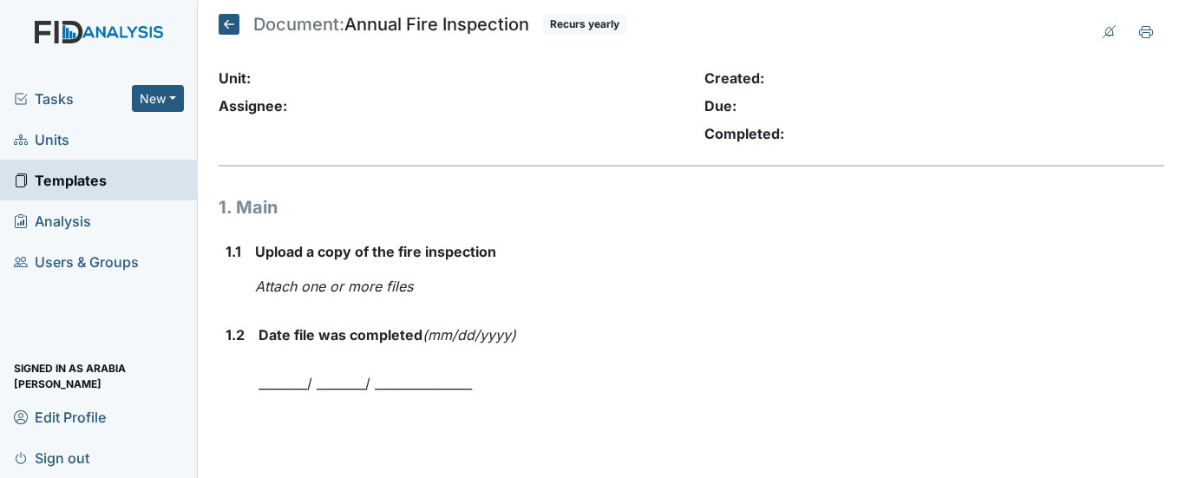
click at [224, 29] on icon at bounding box center [229, 24] width 21 height 21
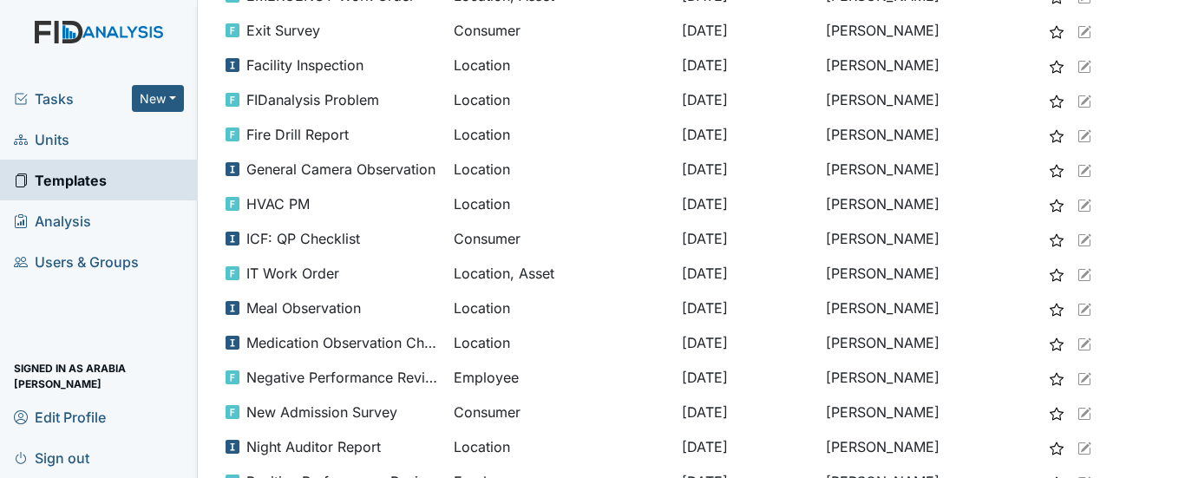
scroll to position [606, 0]
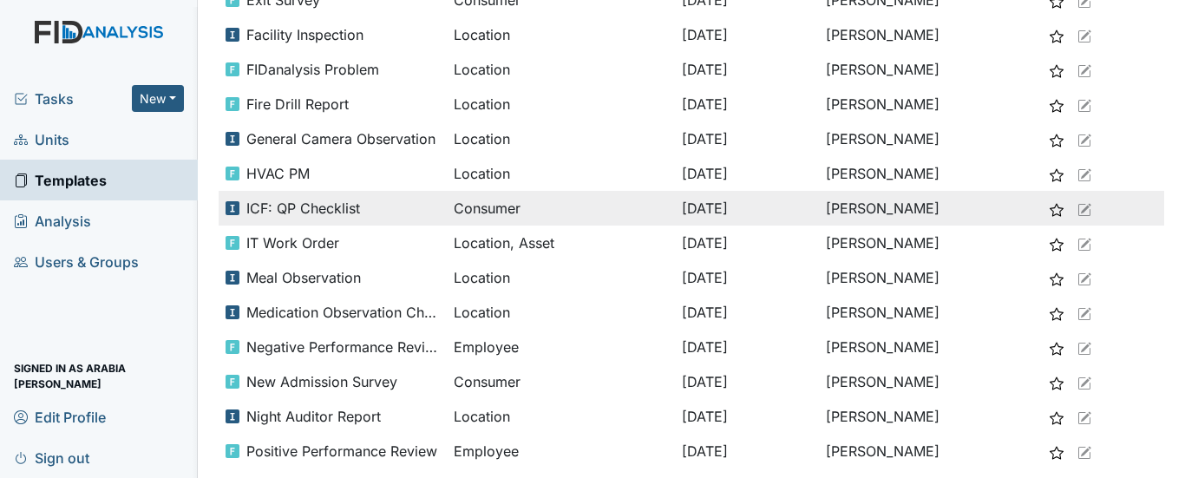
click at [350, 213] on span "ICF: QP Checklist" at bounding box center [303, 208] width 114 height 21
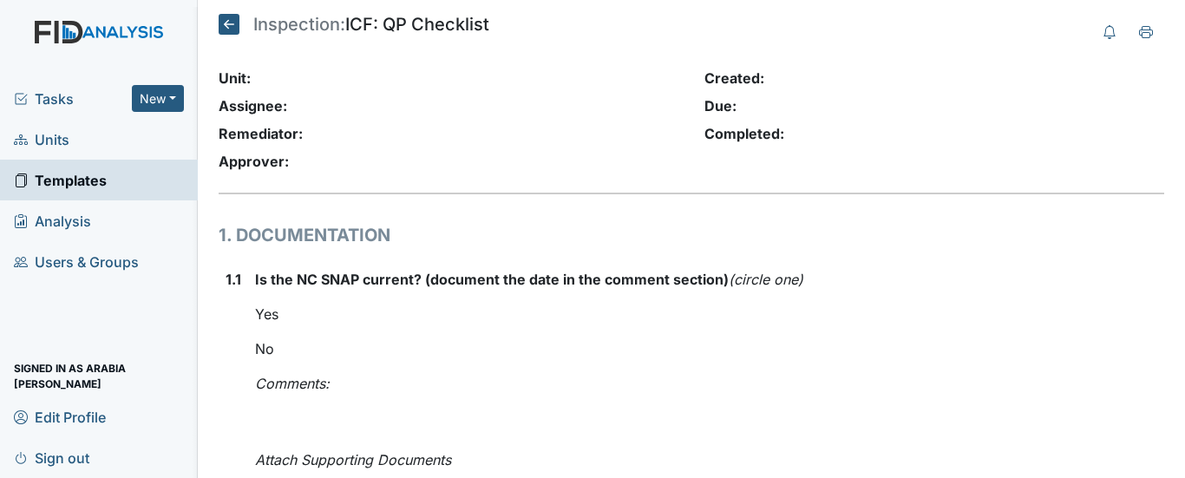
click at [226, 30] on icon at bounding box center [229, 24] width 21 height 21
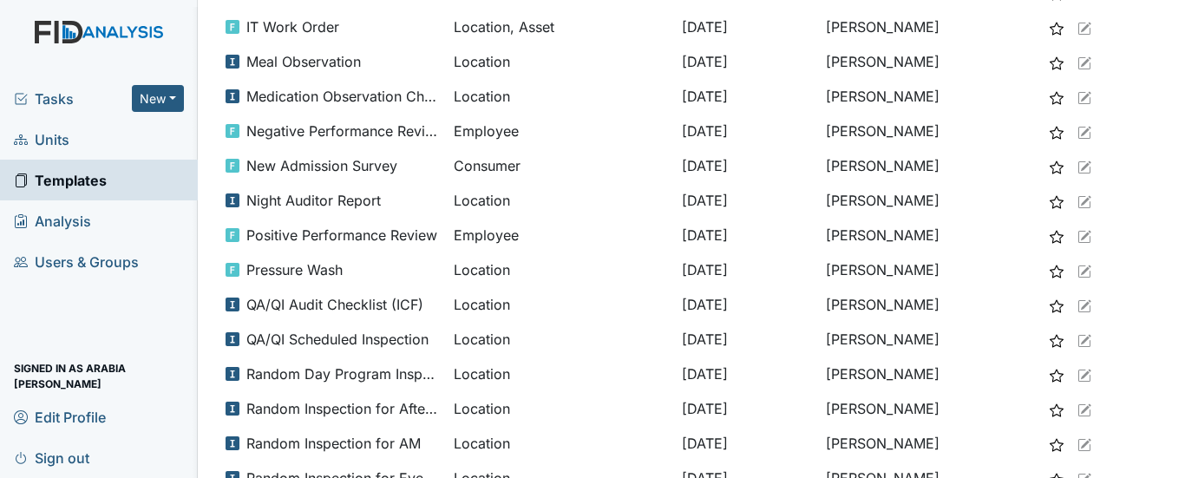
scroll to position [824, 0]
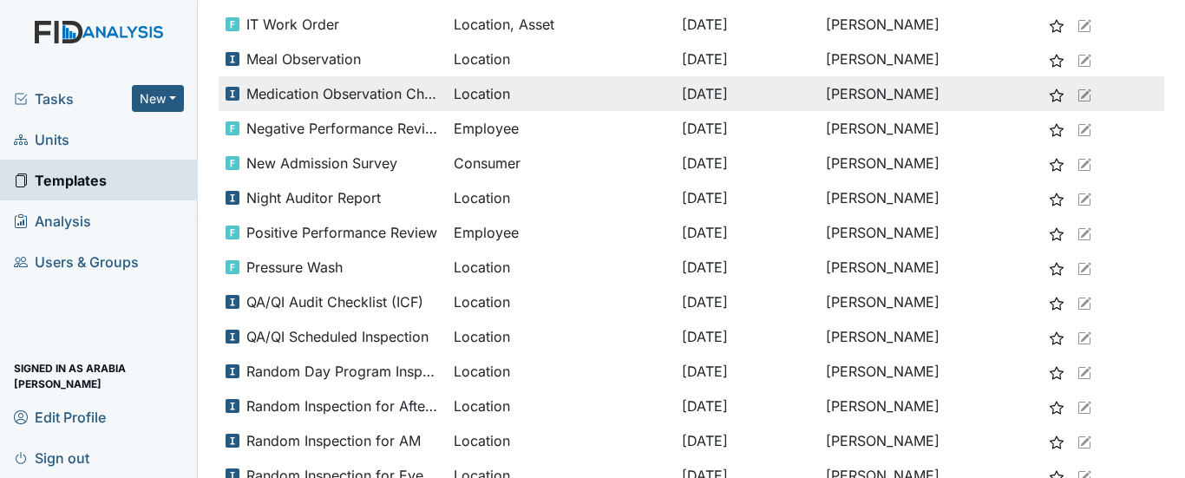
click at [376, 94] on span "Medication Observation Checklist" at bounding box center [342, 93] width 193 height 21
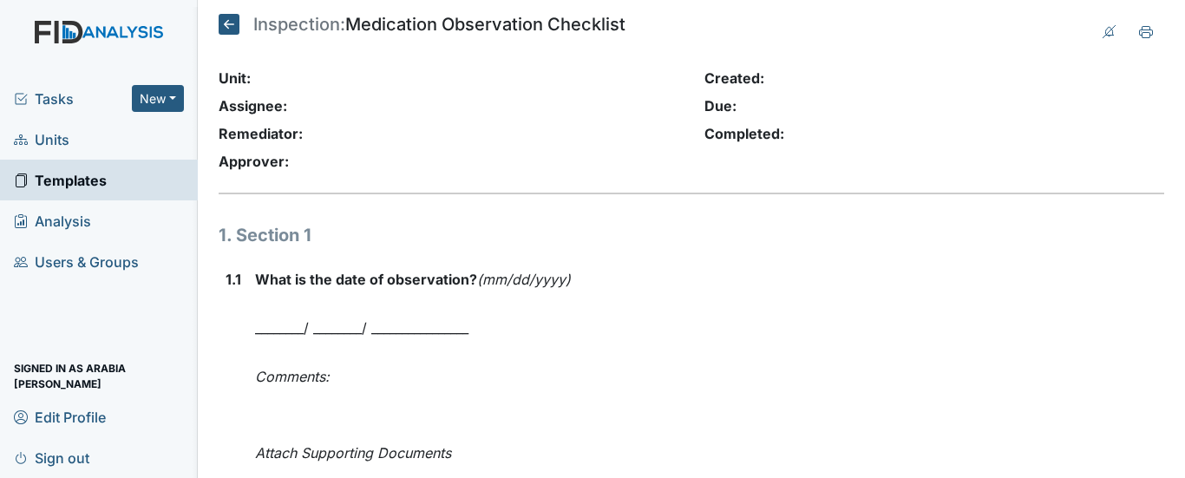
click at [232, 10] on main "Inspection: Medication Observation Checklist Unit: Assignee: Remediator: Approv…" at bounding box center [691, 239] width 987 height 478
click at [229, 26] on icon at bounding box center [229, 24] width 21 height 21
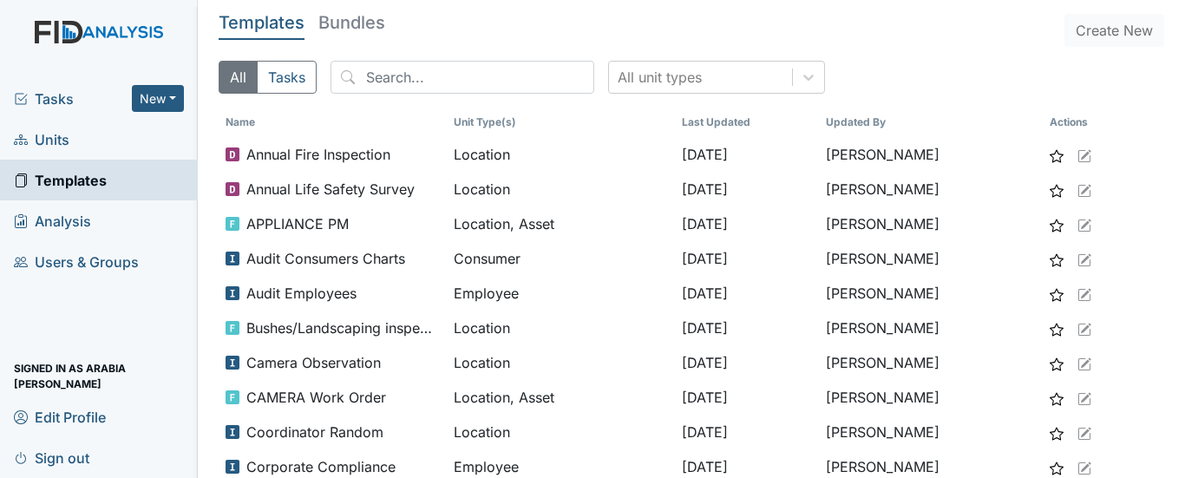
click at [82, 227] on span "Analysis" at bounding box center [52, 220] width 77 height 27
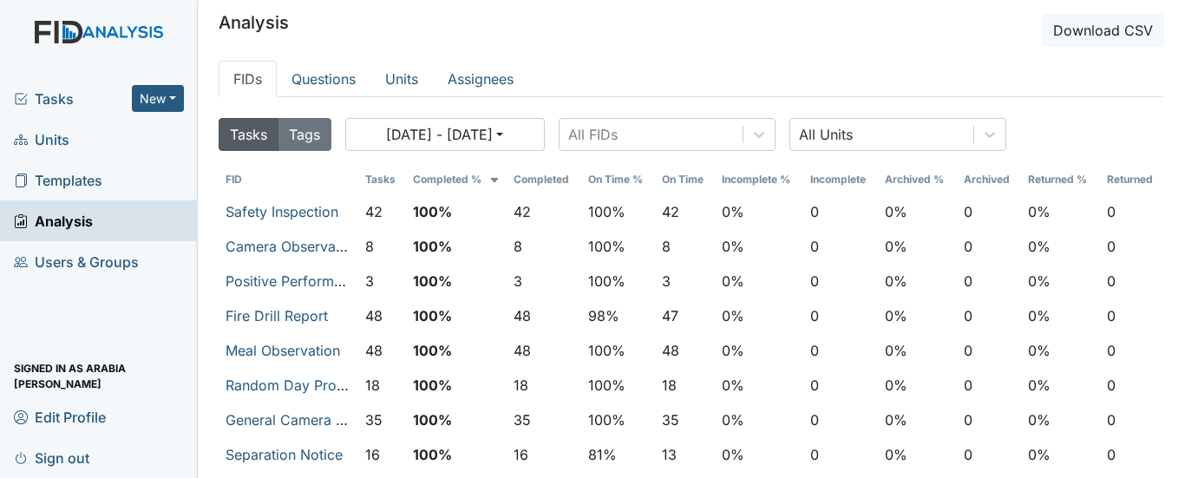
click at [62, 109] on div "Tasks New Form Inspection Document Bundle" at bounding box center [99, 98] width 198 height 41
click at [66, 102] on span "Tasks" at bounding box center [73, 98] width 118 height 21
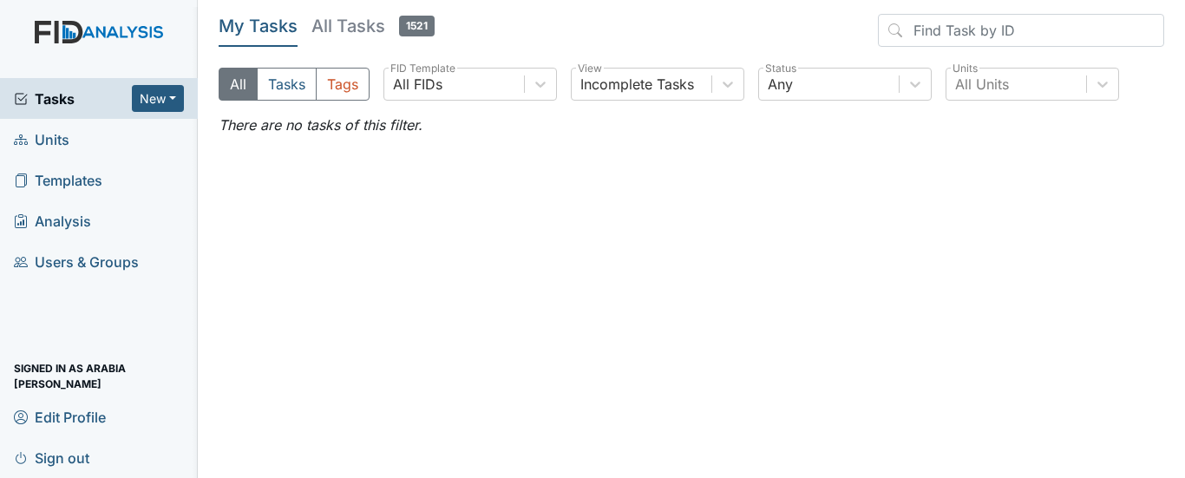
click at [34, 448] on span "Sign out" at bounding box center [51, 457] width 75 height 27
